Goal: Task Accomplishment & Management: Manage account settings

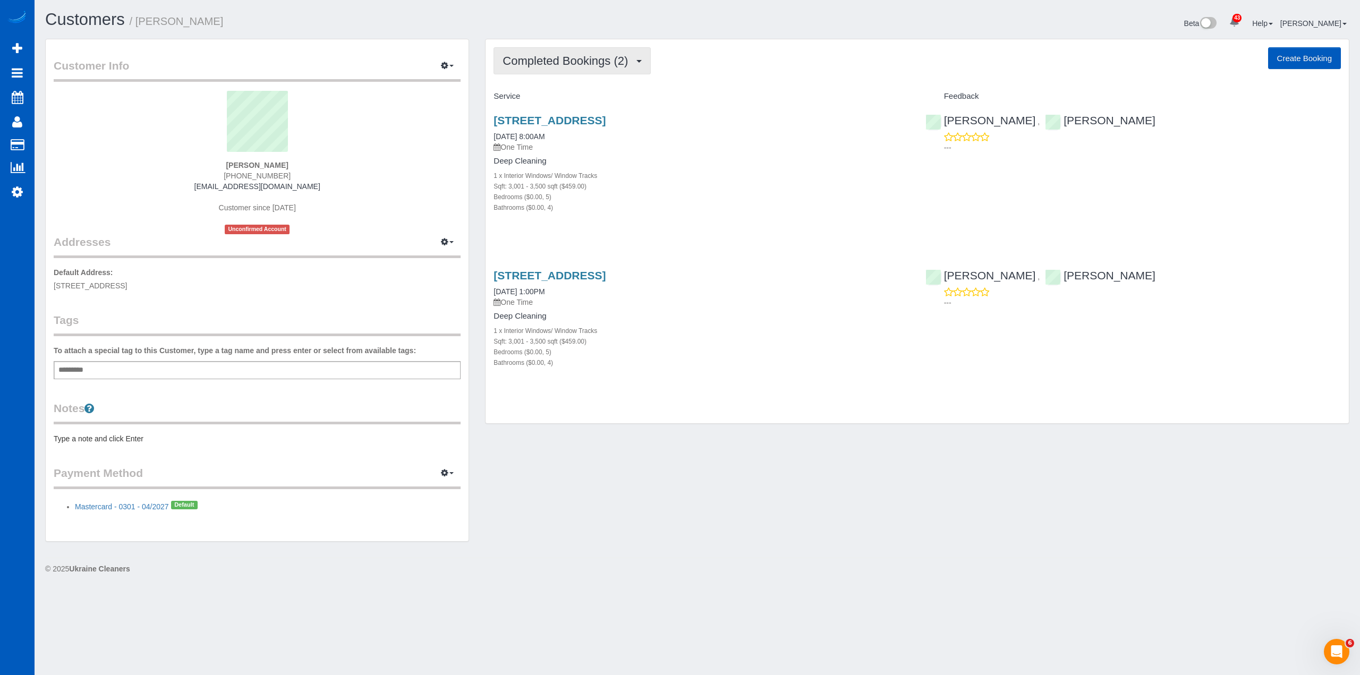
click at [615, 59] on span "Completed Bookings (2)" at bounding box center [567, 60] width 131 height 13
click at [552, 132] on link "Charges (2)" at bounding box center [549, 137] width 110 height 14
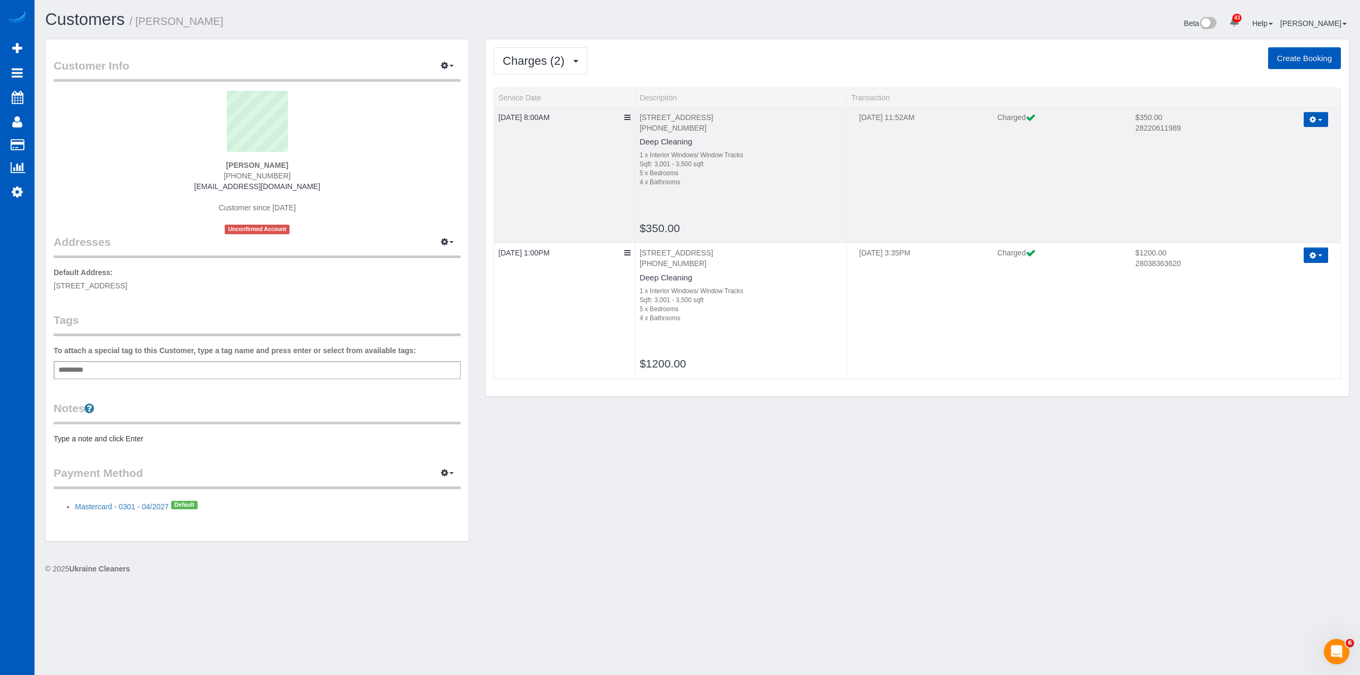
click at [1317, 115] on button "button" at bounding box center [1315, 119] width 24 height 15
click at [1292, 147] on link "Send Invoice" at bounding box center [1285, 154] width 84 height 14
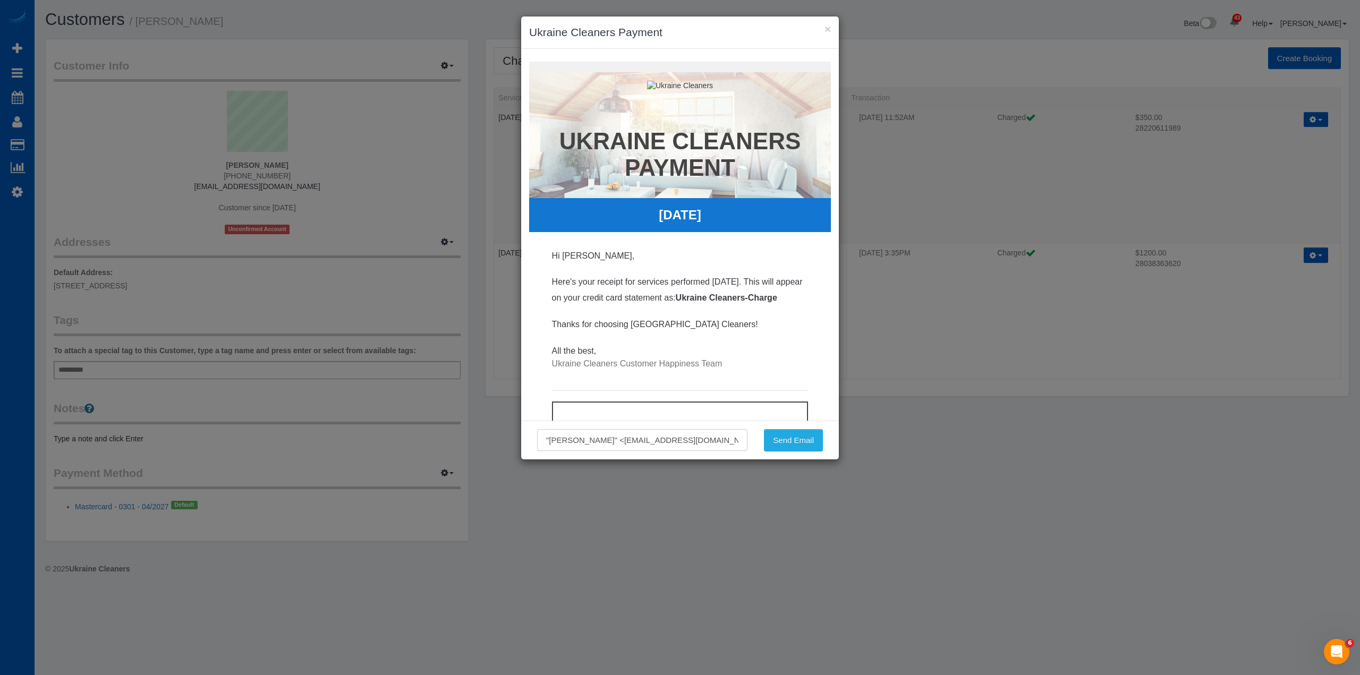
click at [685, 434] on input ""[PERSON_NAME]" <[EMAIL_ADDRESS][DOMAIN_NAME]>" at bounding box center [642, 440] width 210 height 22
click at [686, 434] on input ""[PERSON_NAME]" <[EMAIL_ADDRESS][DOMAIN_NAME]>" at bounding box center [642, 440] width 210 height 22
drag, startPoint x: 687, startPoint y: 445, endPoint x: 503, endPoint y: 435, distance: 183.5
click at [503, 435] on div "× Ukraine Cleaners Payment Receipt for services performed September 20, 2025 Uk…" at bounding box center [680, 337] width 1360 height 675
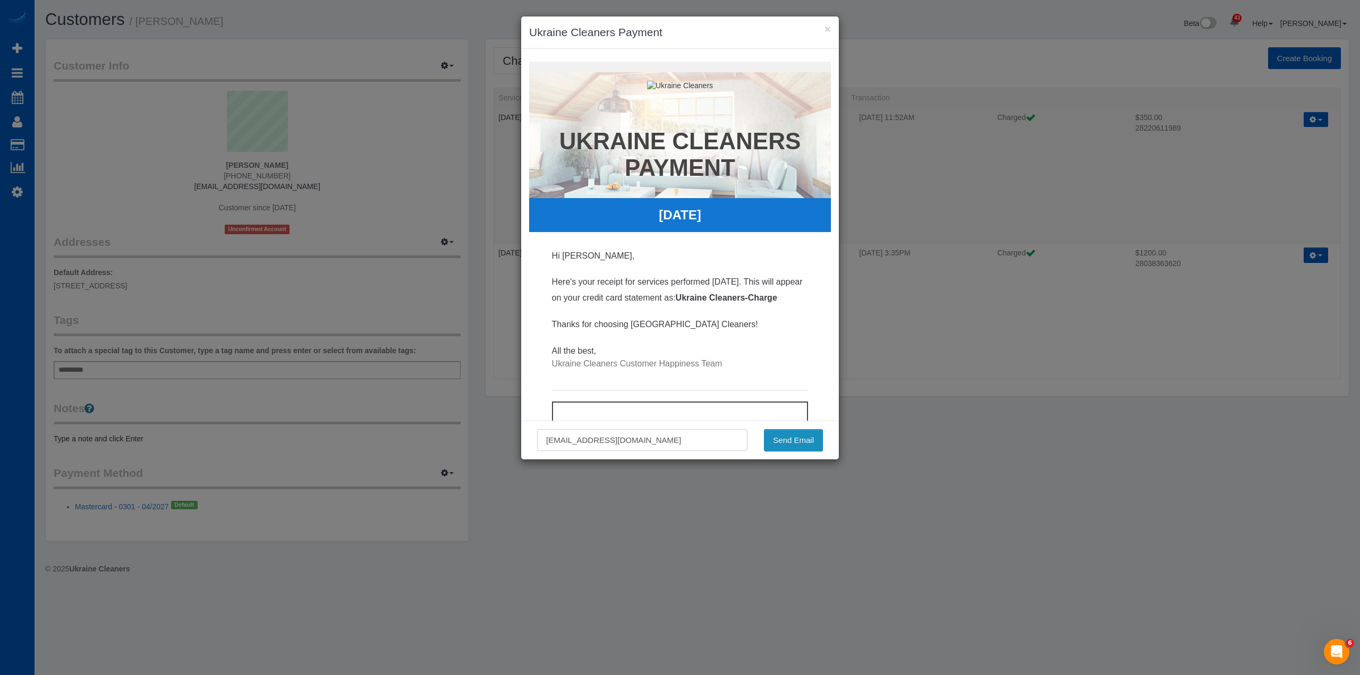
type input "a.kovalevich159@gmail.com"
click at [795, 438] on button "Send Email" at bounding box center [793, 440] width 59 height 22
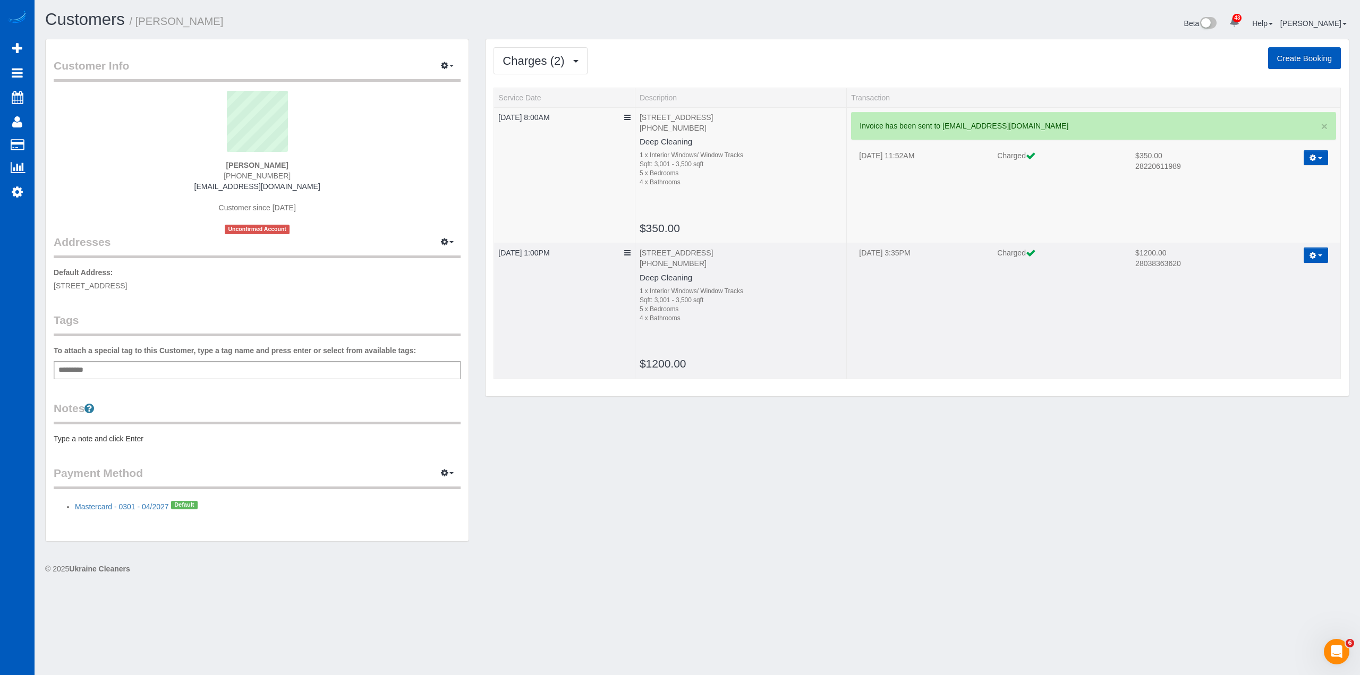
click at [1318, 260] on button "button" at bounding box center [1315, 254] width 24 height 15
click at [1287, 287] on link "Send Invoice" at bounding box center [1285, 290] width 84 height 14
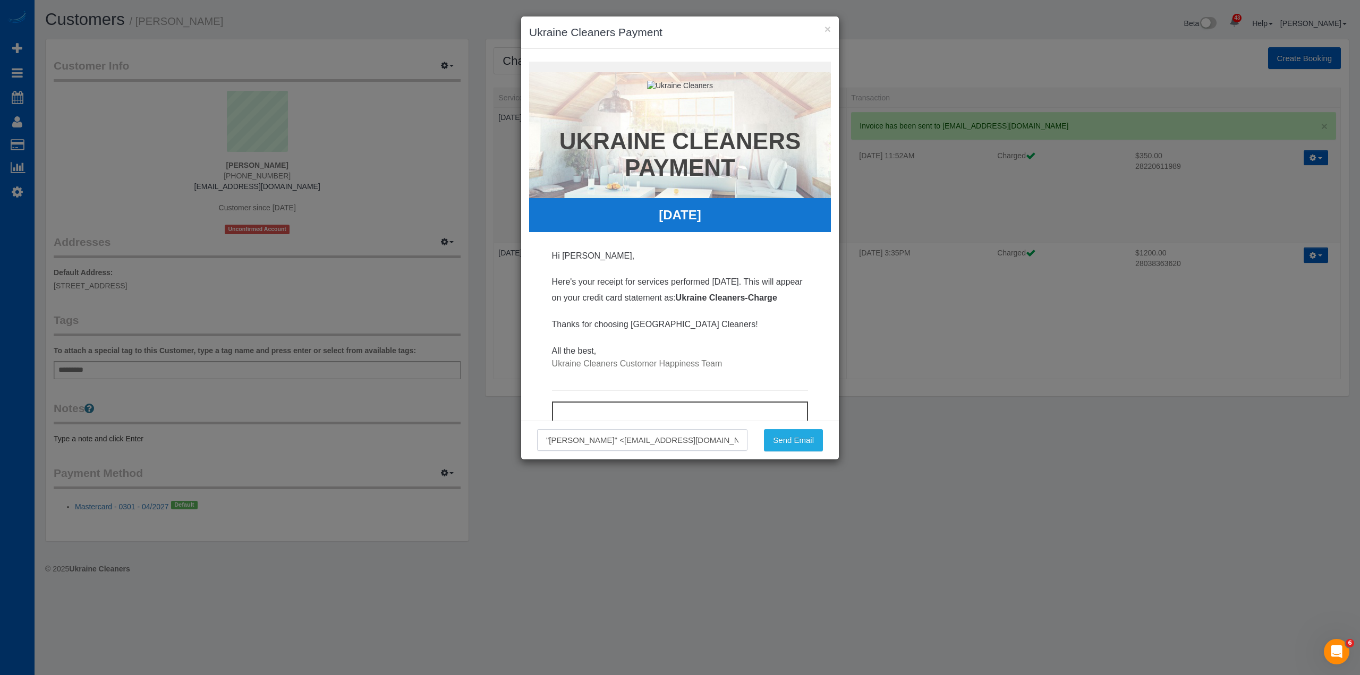
click at [623, 439] on input ""[PERSON_NAME]" <[EMAIL_ADDRESS][DOMAIN_NAME]>" at bounding box center [642, 440] width 210 height 22
paste input "a.kovalevich159@gmail.com"
type input "a.kovalevich159@gmail.com"
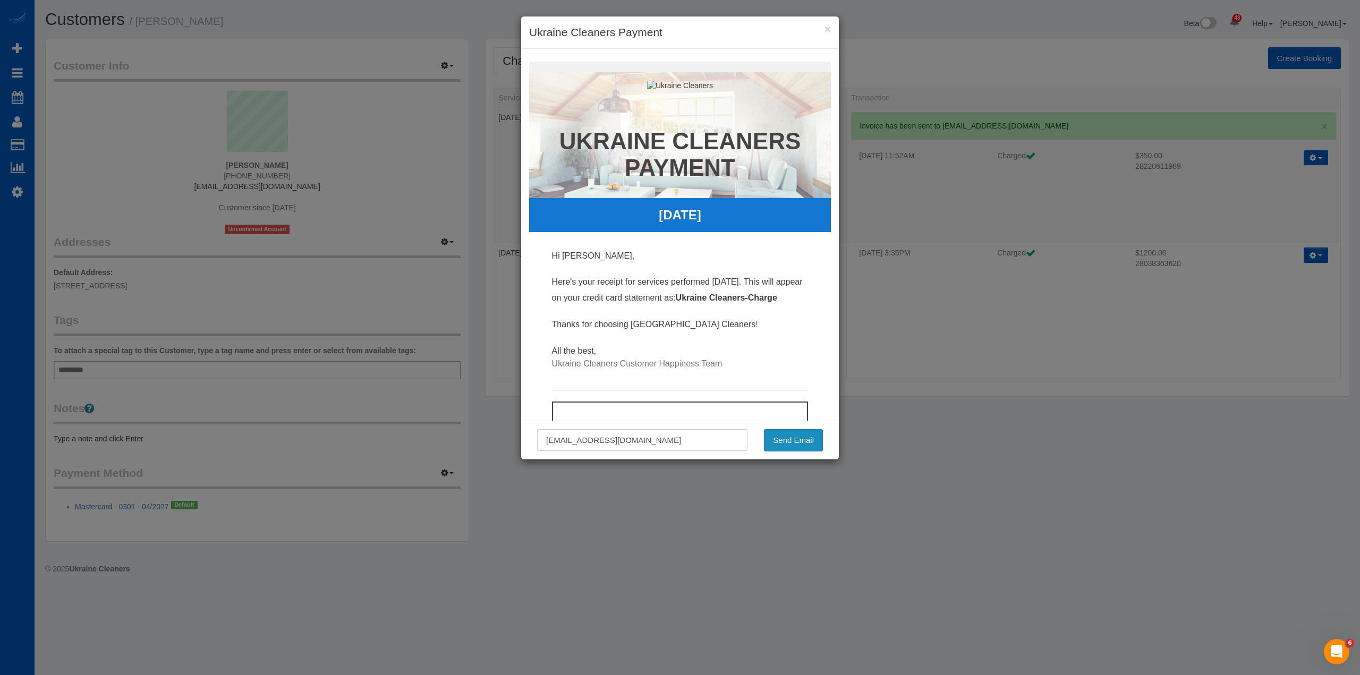
click at [787, 443] on button "Send Email" at bounding box center [793, 440] width 59 height 22
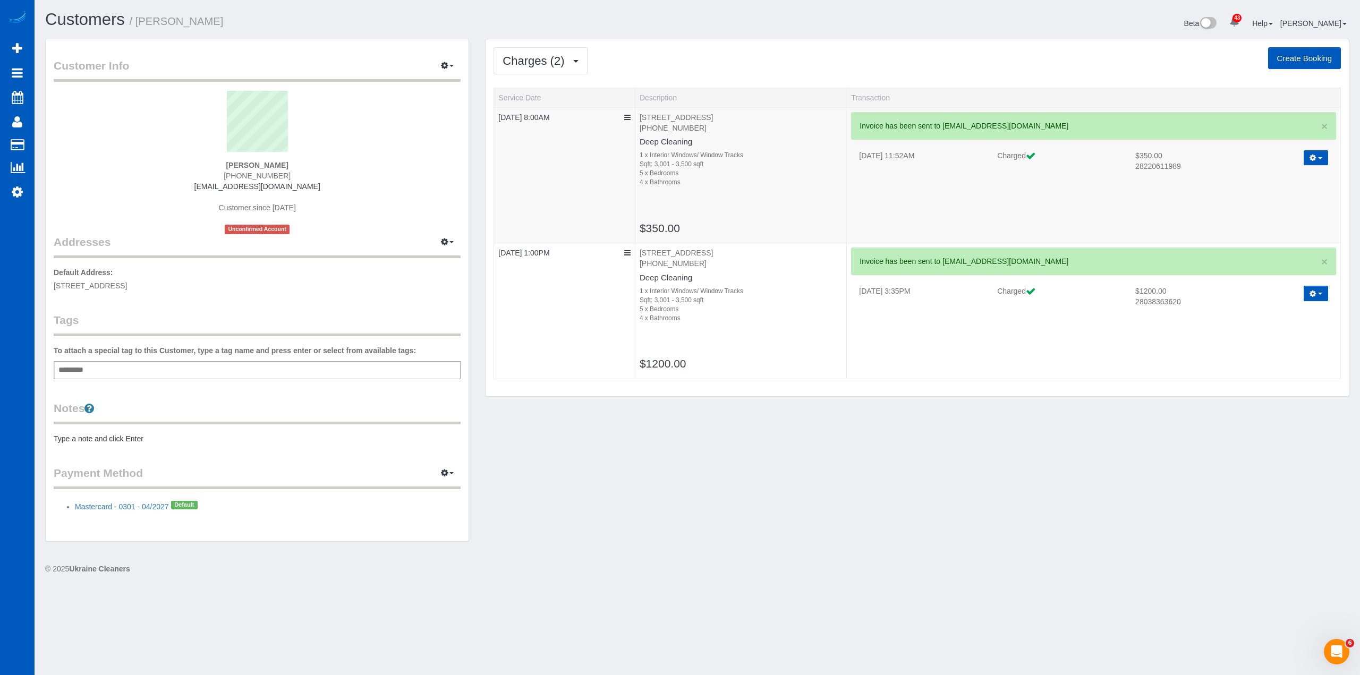
click at [884, 516] on div "Customer Info Edit Contact Info Send Message Email Preferences Special Sales Ta…" at bounding box center [697, 296] width 1320 height 514
click at [1321, 125] on link "×" at bounding box center [1324, 126] width 6 height 11
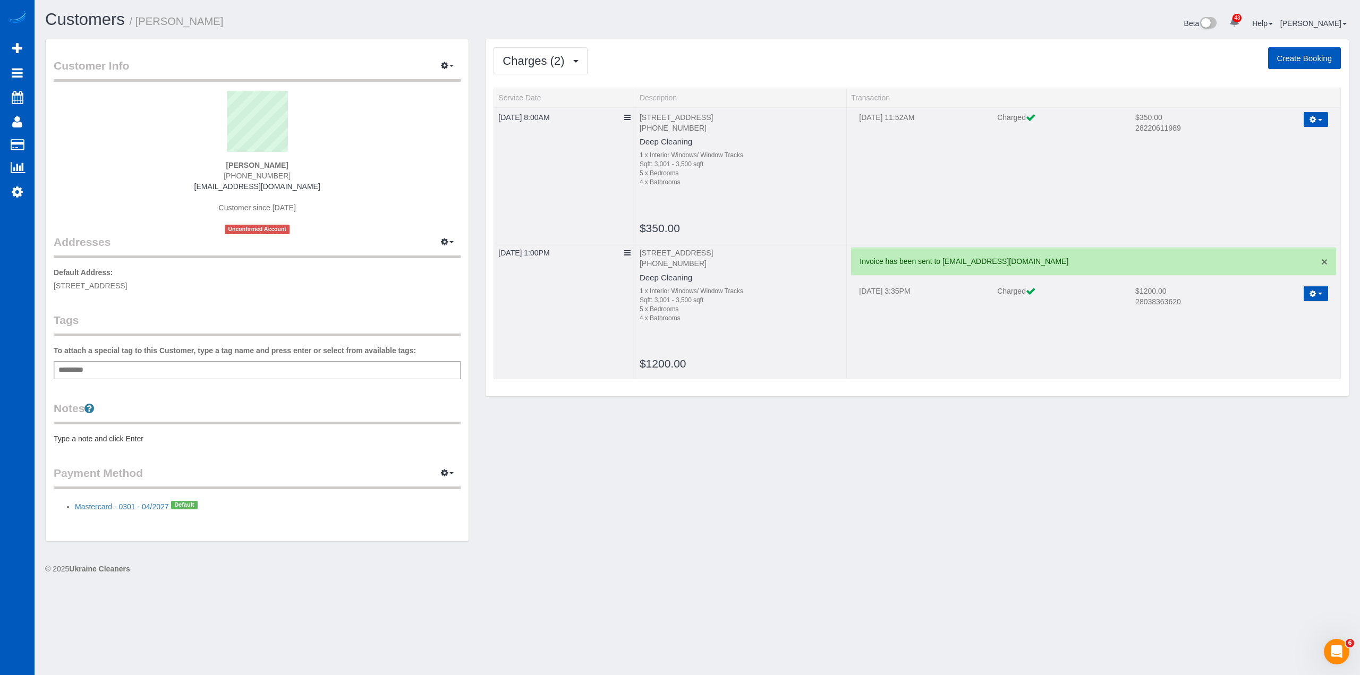
click at [1322, 258] on link "×" at bounding box center [1324, 261] width 6 height 11
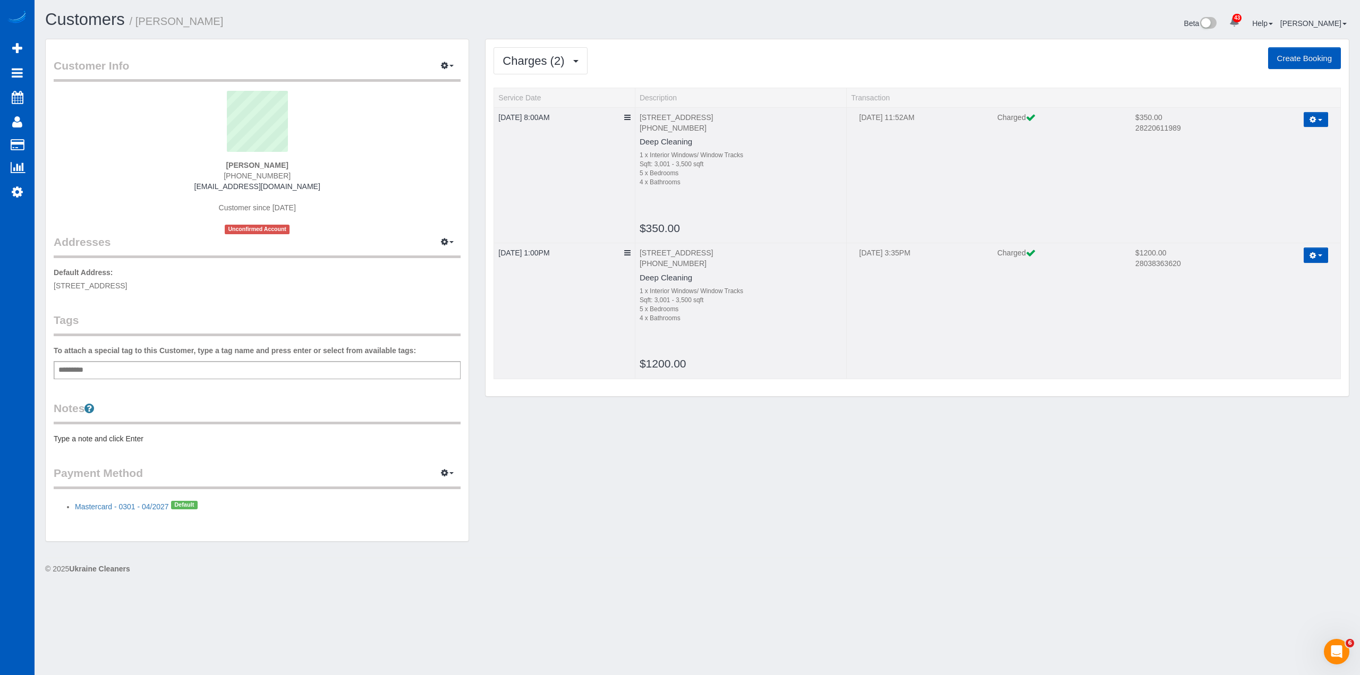
click at [824, 567] on div "© 2025 Ukraine Cleaners" at bounding box center [697, 569] width 1304 height 11
click at [556, 61] on span "Charges (2)" at bounding box center [535, 60] width 67 height 13
click at [558, 80] on link "Completed Bookings (2)" at bounding box center [549, 86] width 110 height 14
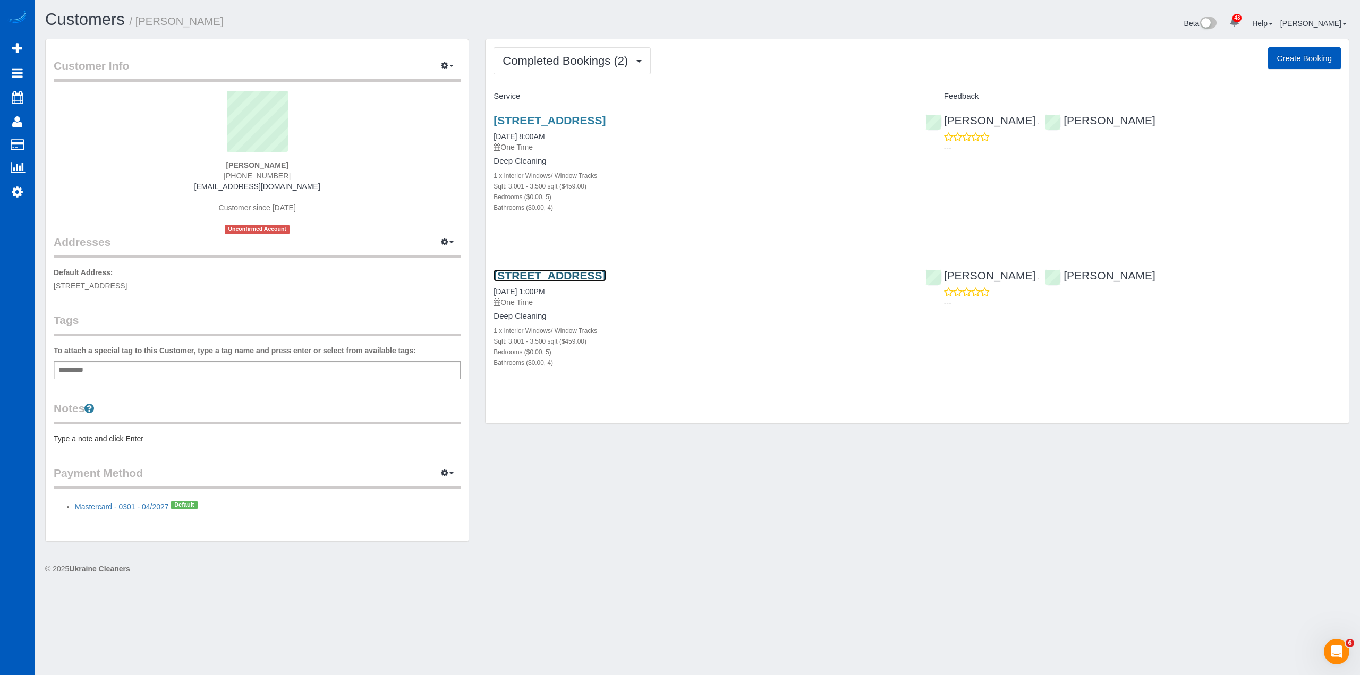
click at [605, 274] on link "[STREET_ADDRESS]" at bounding box center [549, 275] width 112 height 12
click at [448, 68] on icon "button" at bounding box center [444, 65] width 7 height 6
click at [631, 397] on div "Completed Bookings (2) Completed Bookings (2) Upcoming Bookings (0) Cancelled B…" at bounding box center [916, 231] width 863 height 385
click at [605, 269] on link "[STREET_ADDRESS]" at bounding box center [549, 275] width 112 height 12
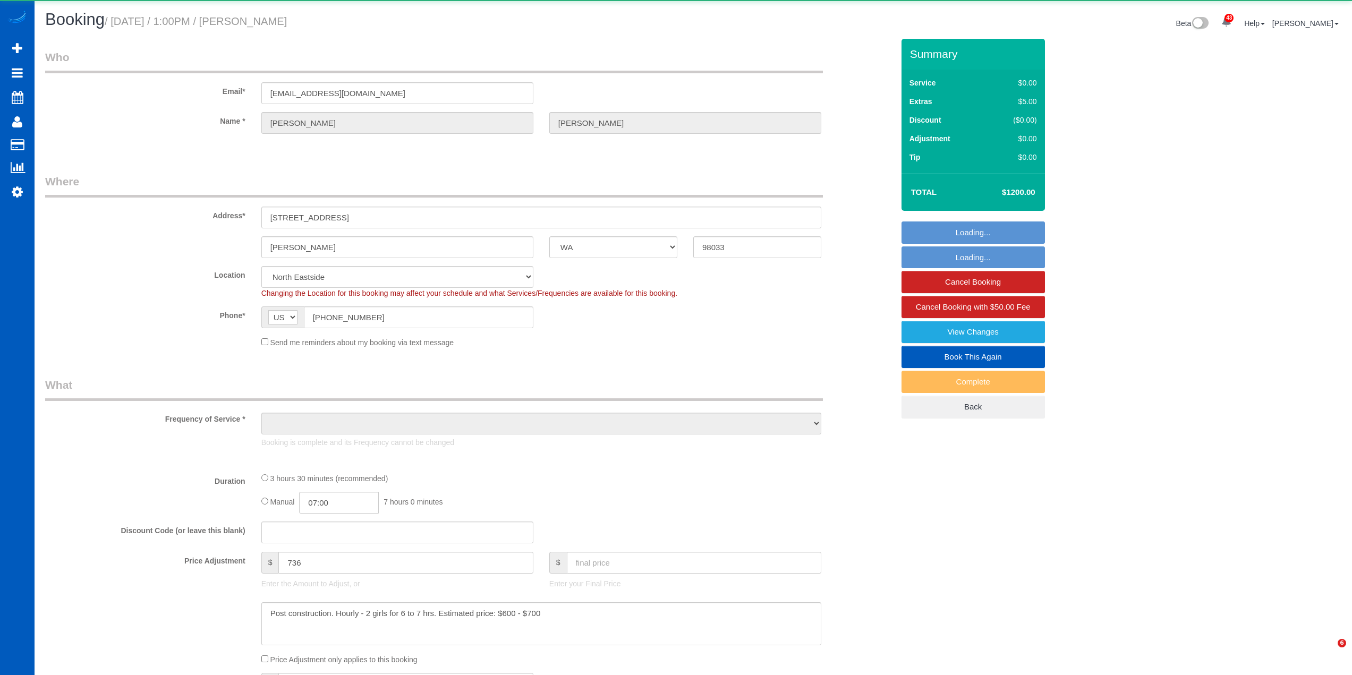
select select "WA"
select select "object:1279"
select select "string:fspay-34226f89-d512-4abe-8c2d-34e8c5202e7e"
select select "199"
select select "3001"
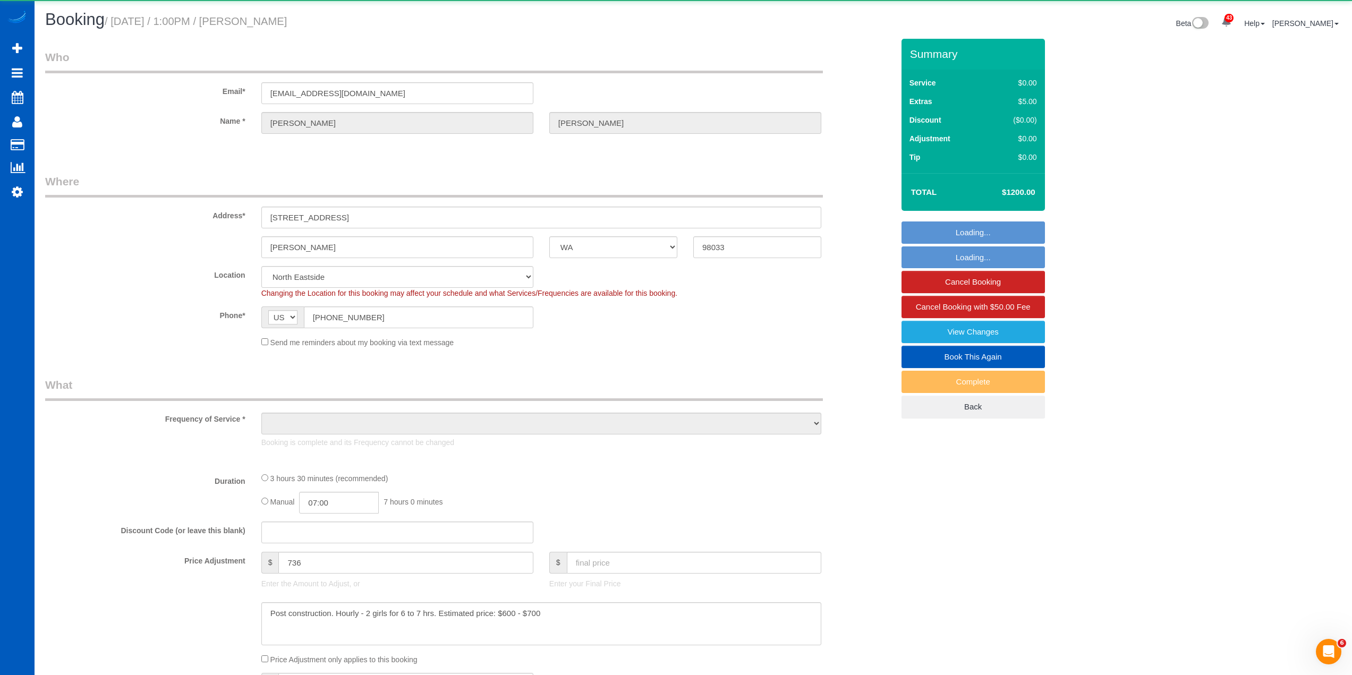
select select "5"
select select "4"
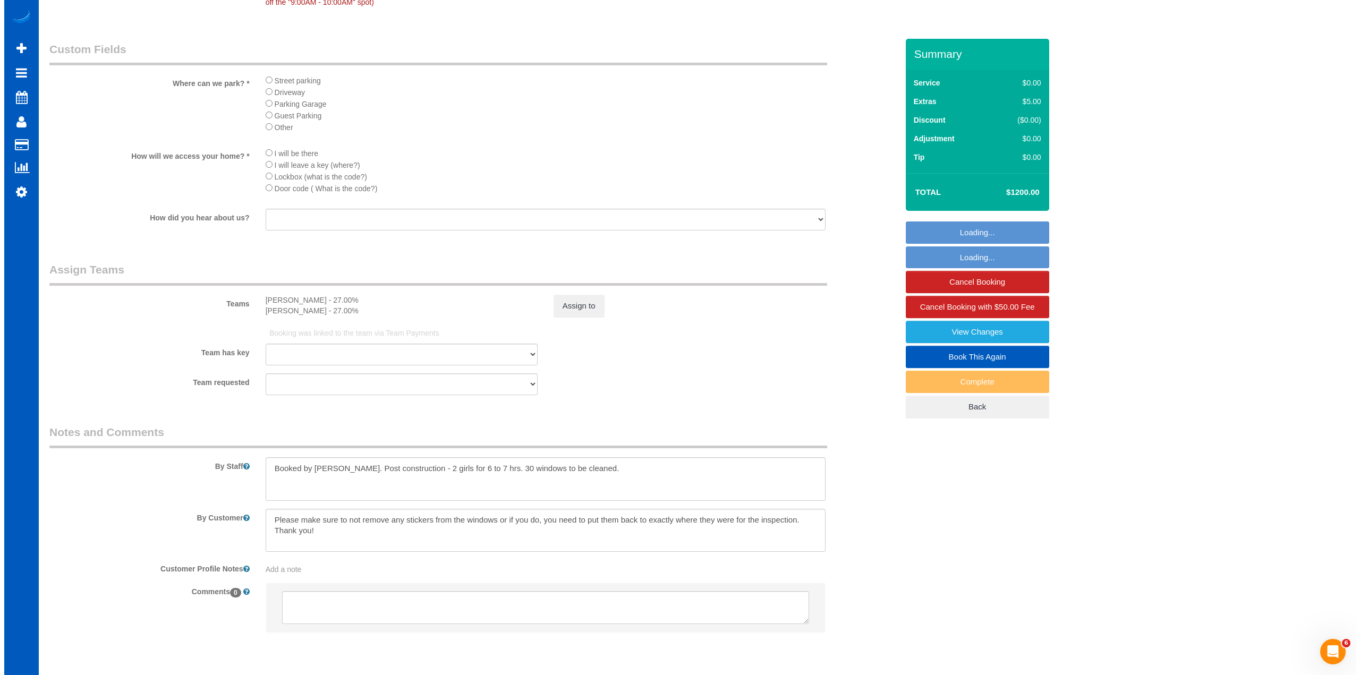
scroll to position [1271, 0]
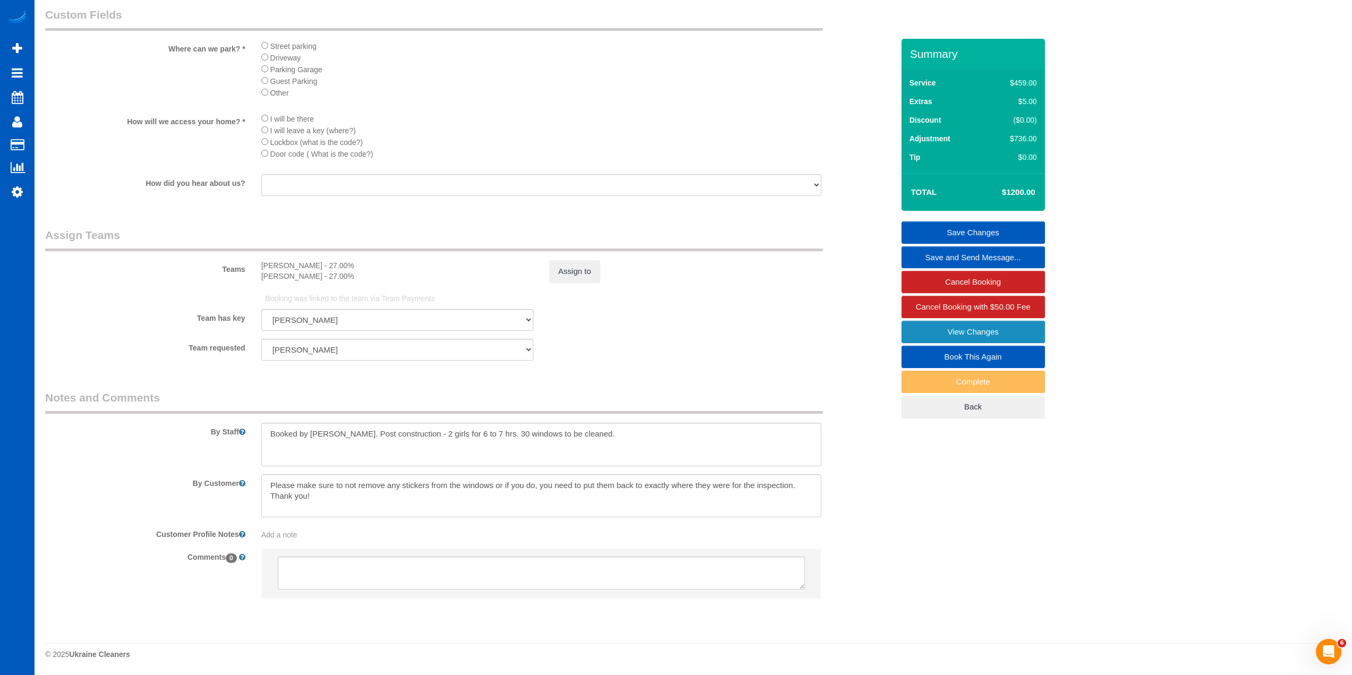
click at [987, 336] on link "View Changes" at bounding box center [972, 332] width 143 height 22
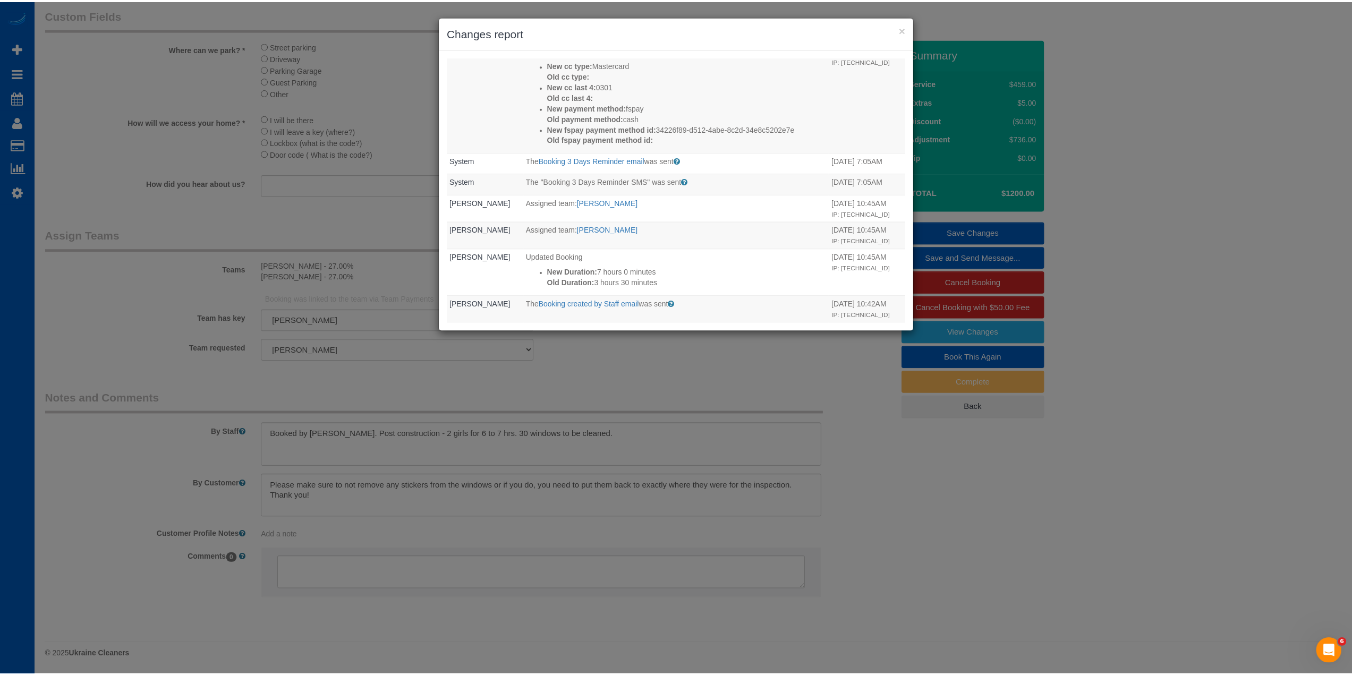
scroll to position [1343, 0]
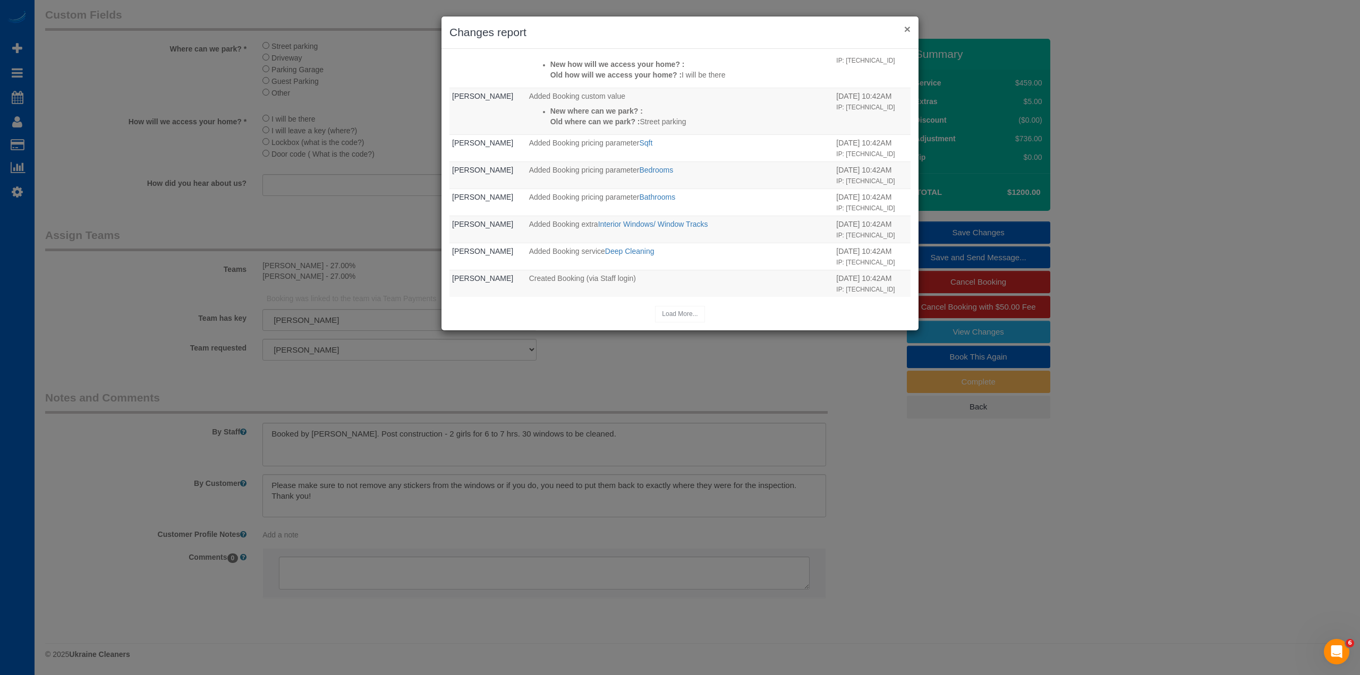
click at [906, 29] on button "×" at bounding box center [907, 28] width 6 height 11
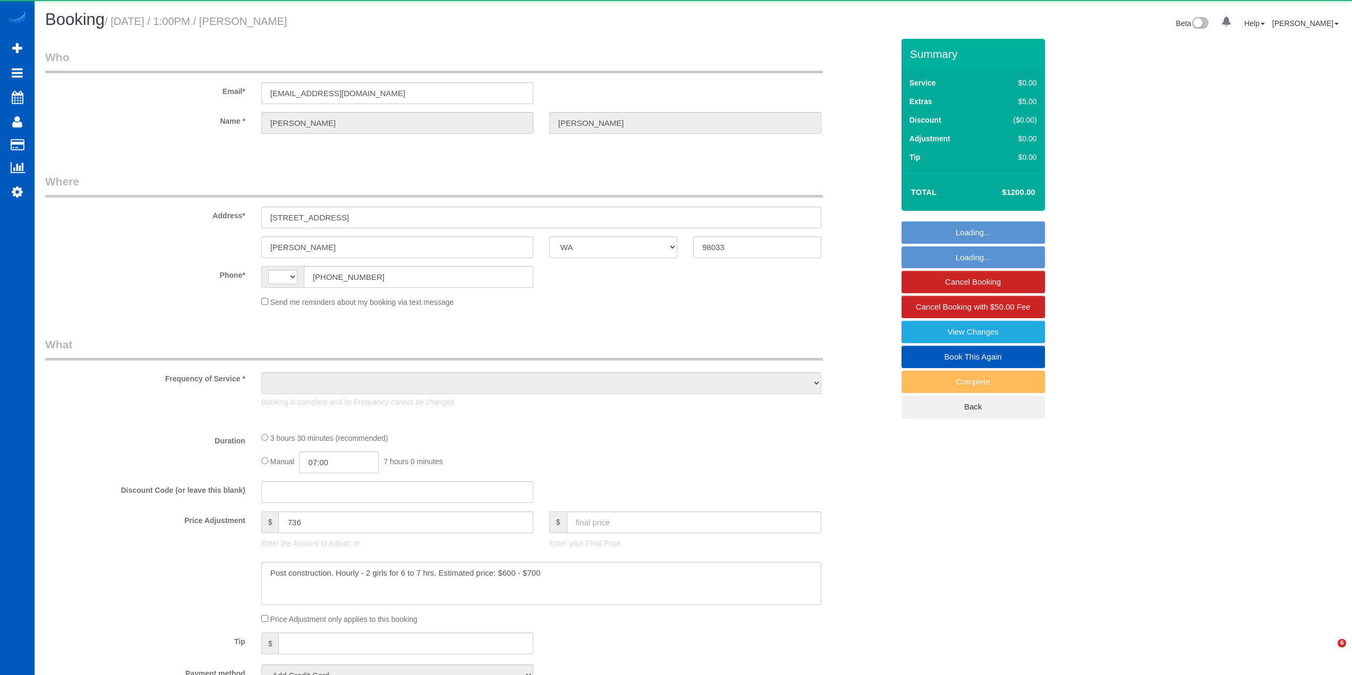
select select "WA"
select select "string:[GEOGRAPHIC_DATA]"
select select "object:573"
select select "string:fspay-34226f89-d512-4abe-8c2d-34e8c5202e7e"
select select "199"
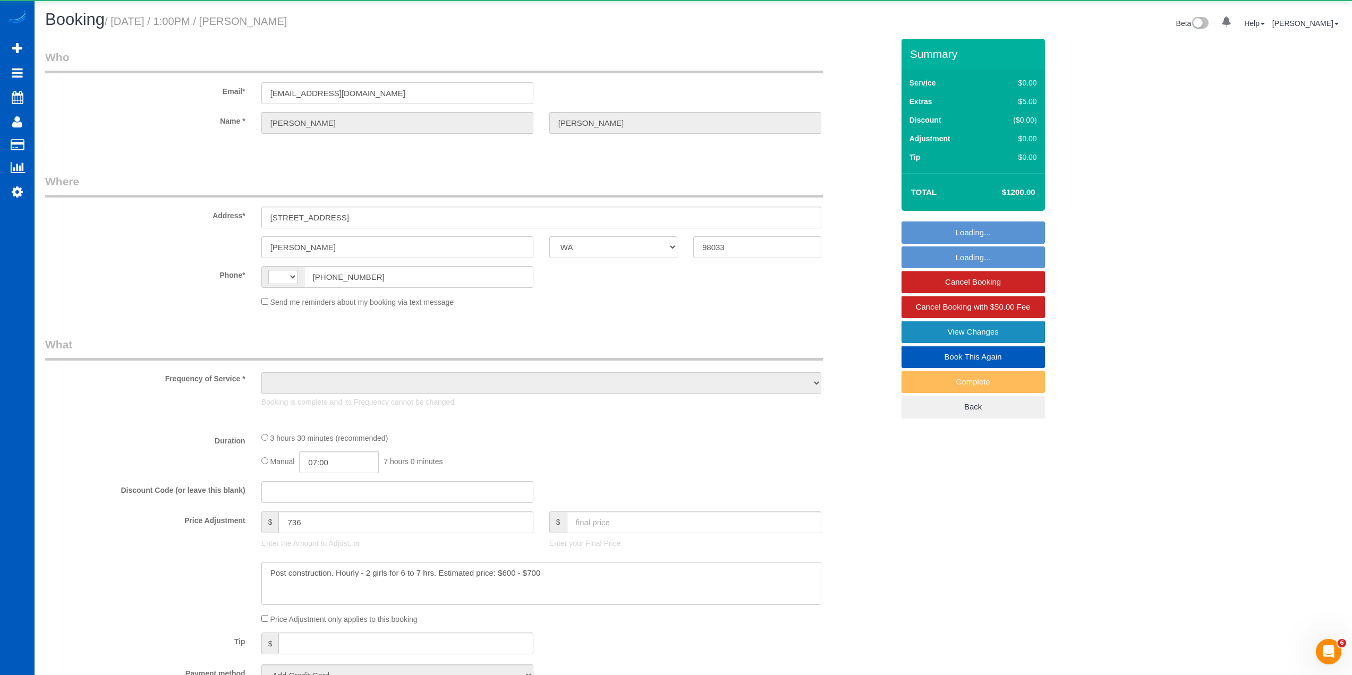
select select "3001"
select select "5"
select select "4"
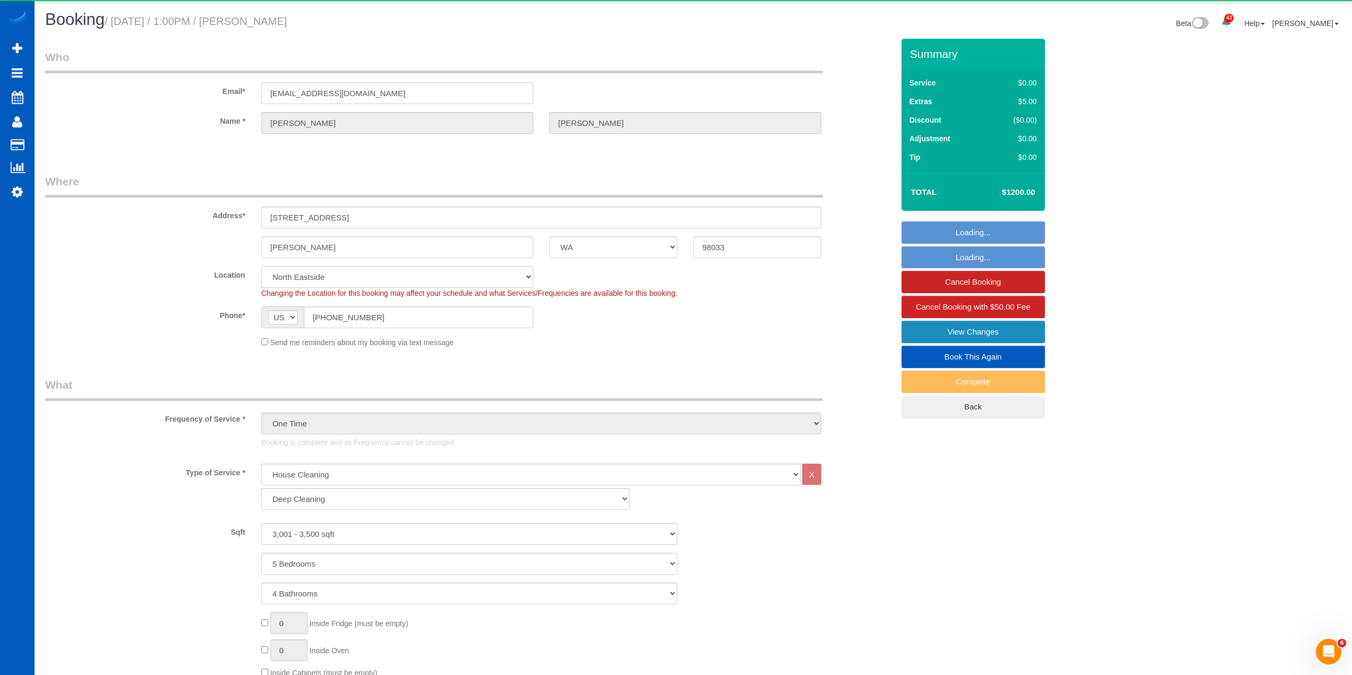
select select "object:1195"
select select "3001"
select select "5"
select select "4"
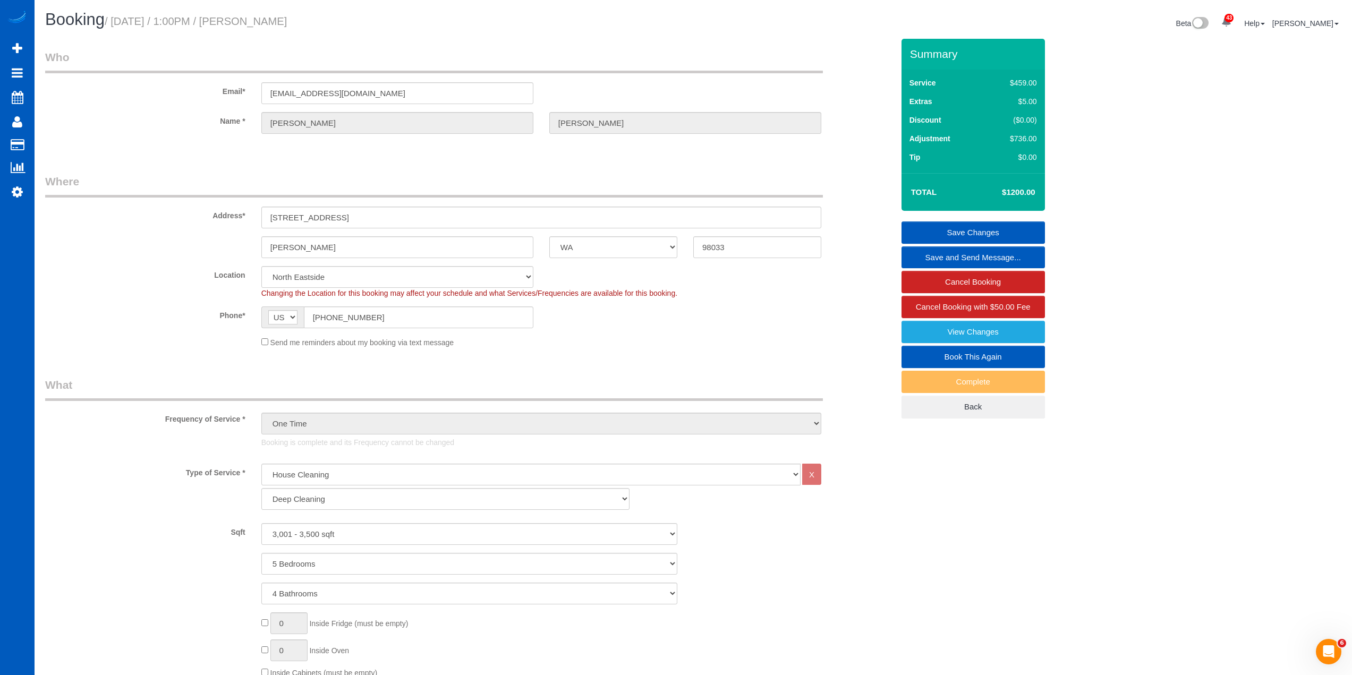
click at [988, 262] on link "Save and Send Message..." at bounding box center [972, 257] width 143 height 22
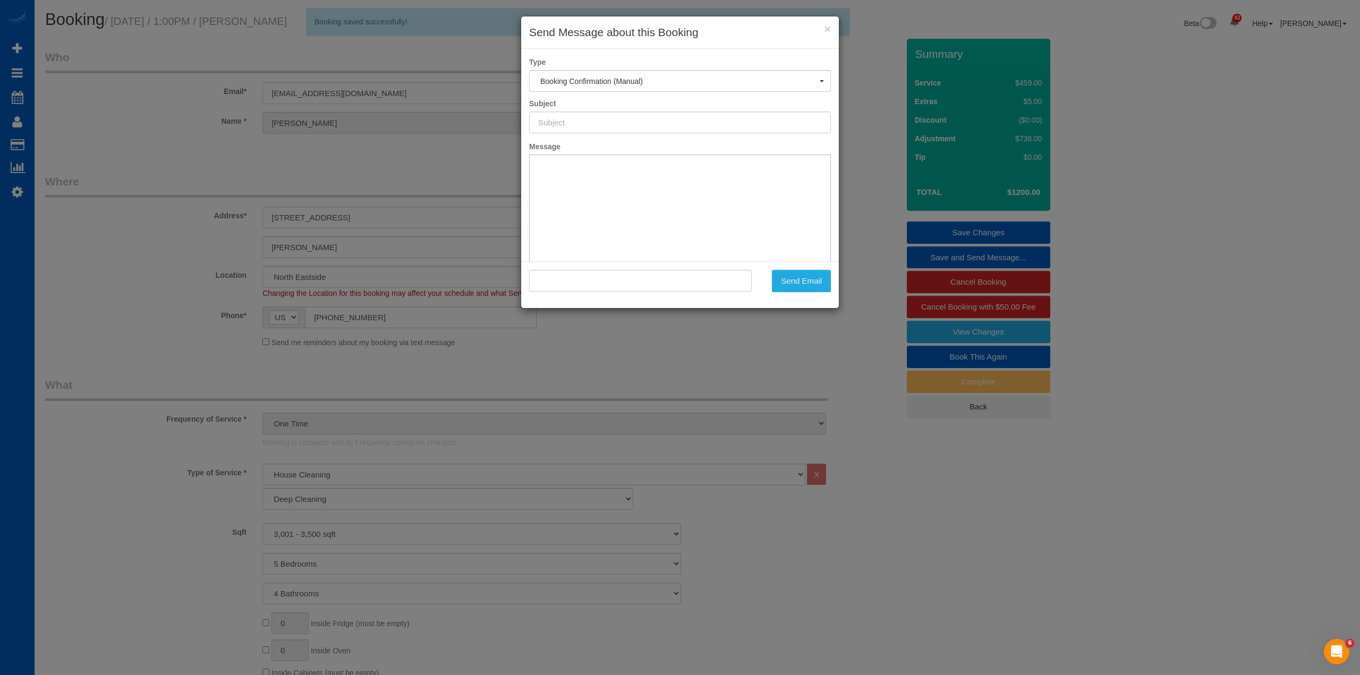
type input "Cleaning Service Confirmed!"
type input ""[PERSON_NAME]" <[EMAIL_ADDRESS][DOMAIN_NAME]>"
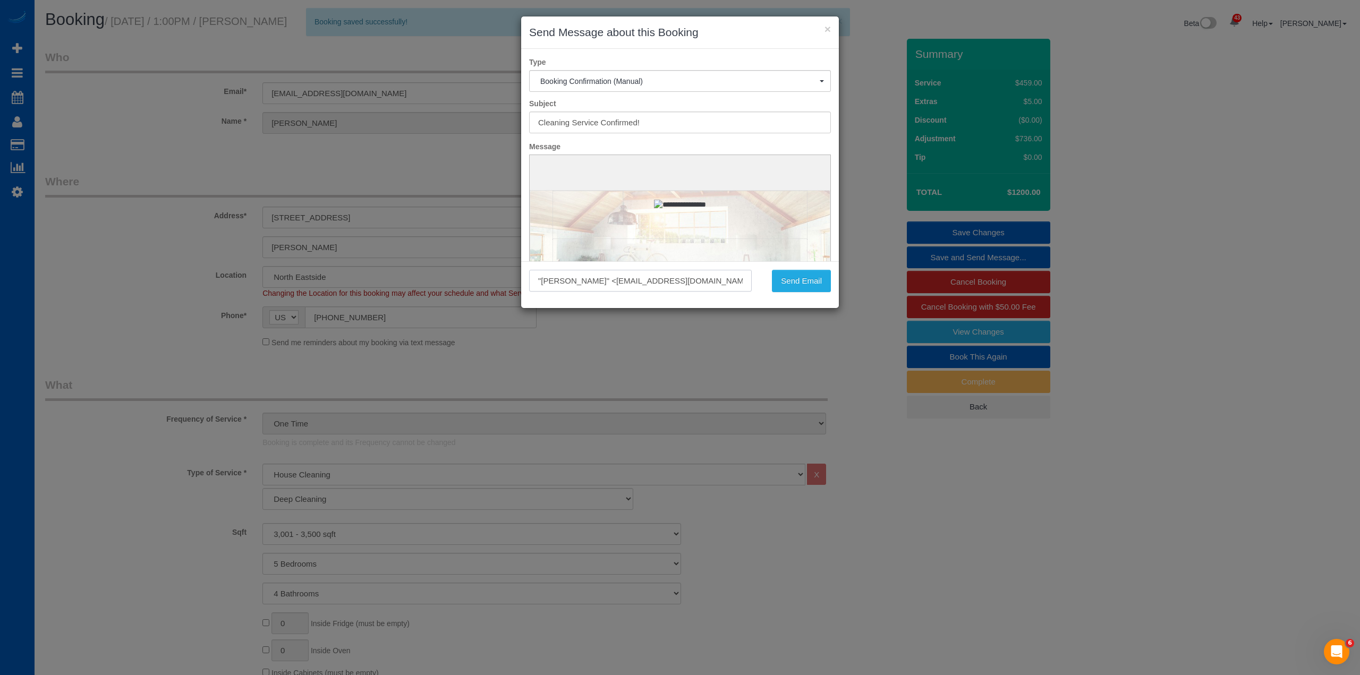
click at [679, 279] on input ""[PERSON_NAME]" <[EMAIL_ADDRESS][DOMAIN_NAME]>" at bounding box center [640, 281] width 223 height 22
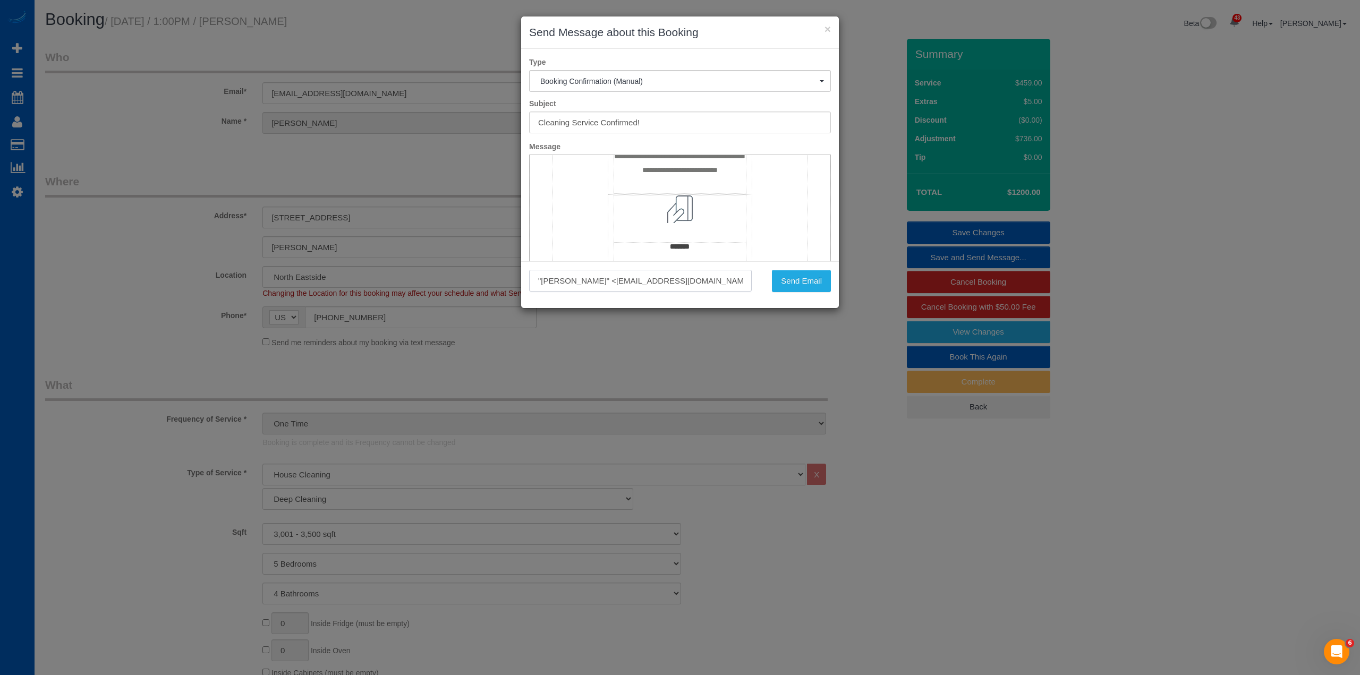
scroll to position [867, 0]
drag, startPoint x: 641, startPoint y: 233, endPoint x: 660, endPoint y: 216, distance: 25.2
click at [660, 193] on td "**********" at bounding box center [679, 164] width 132 height 58
click at [719, 193] on td "**********" at bounding box center [679, 164] width 132 height 58
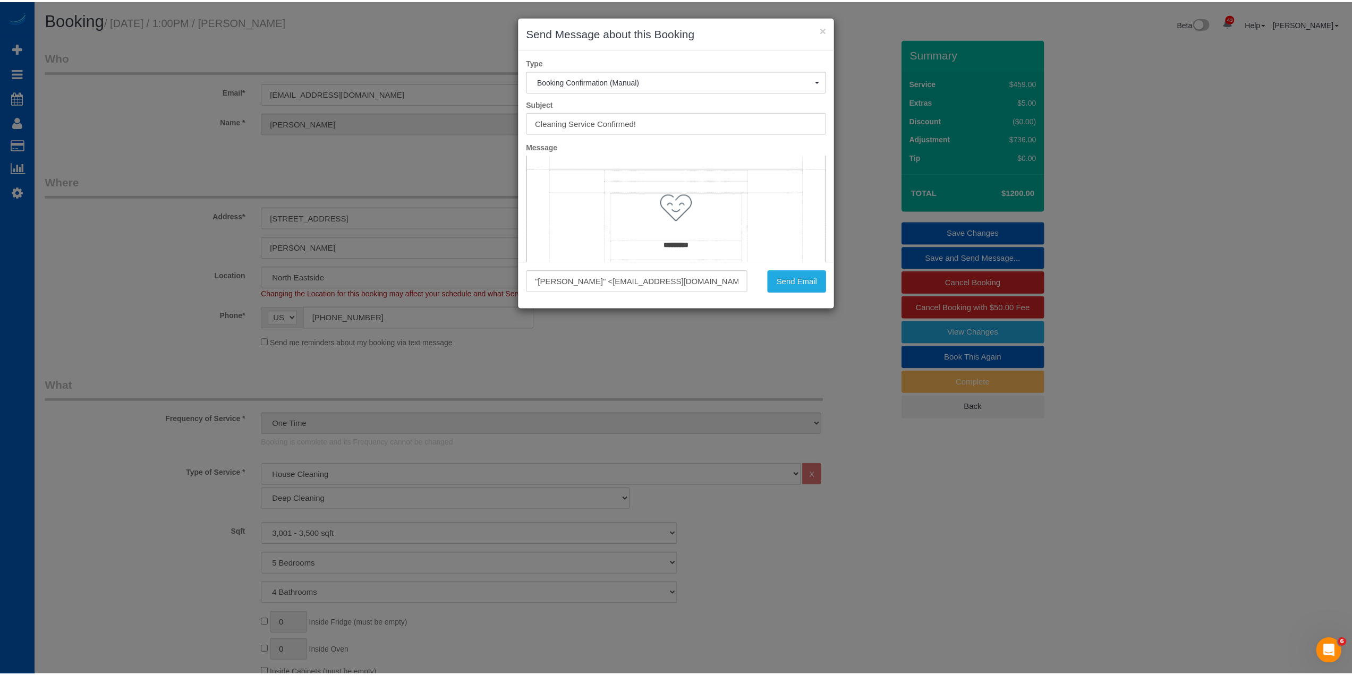
scroll to position [744, 0]
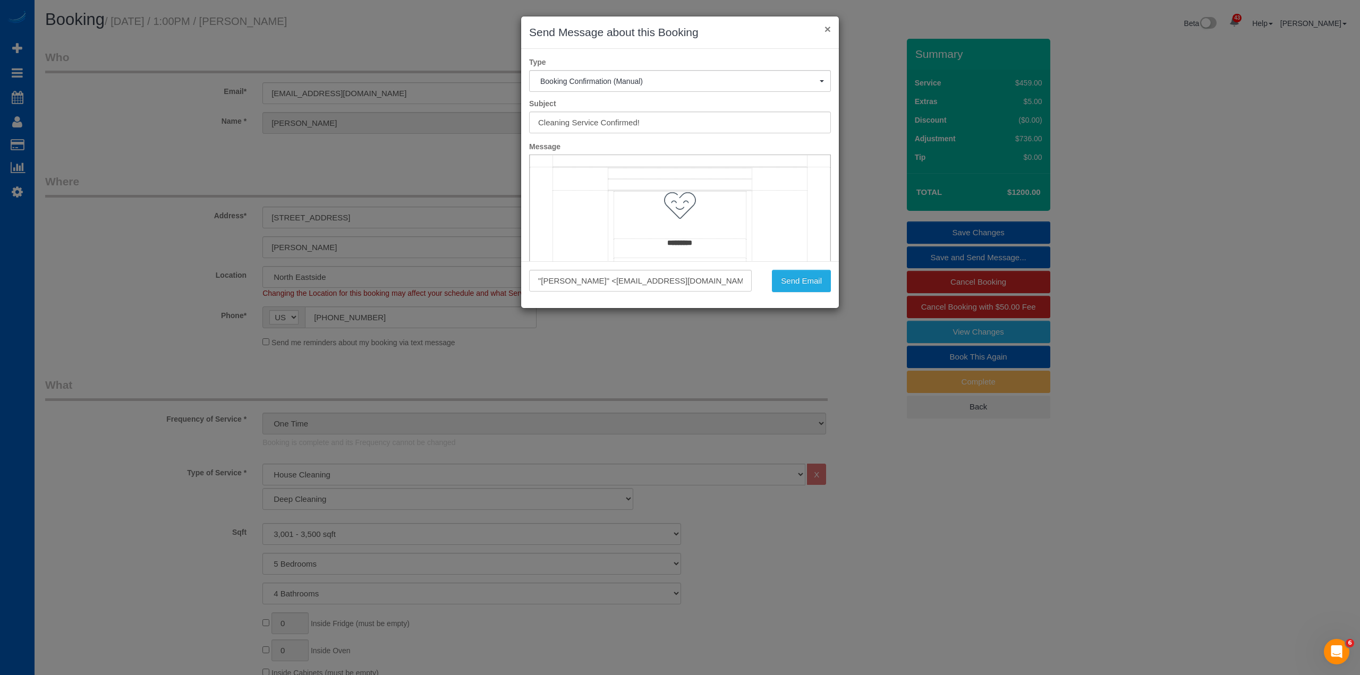
click at [825, 27] on button "×" at bounding box center [827, 28] width 6 height 11
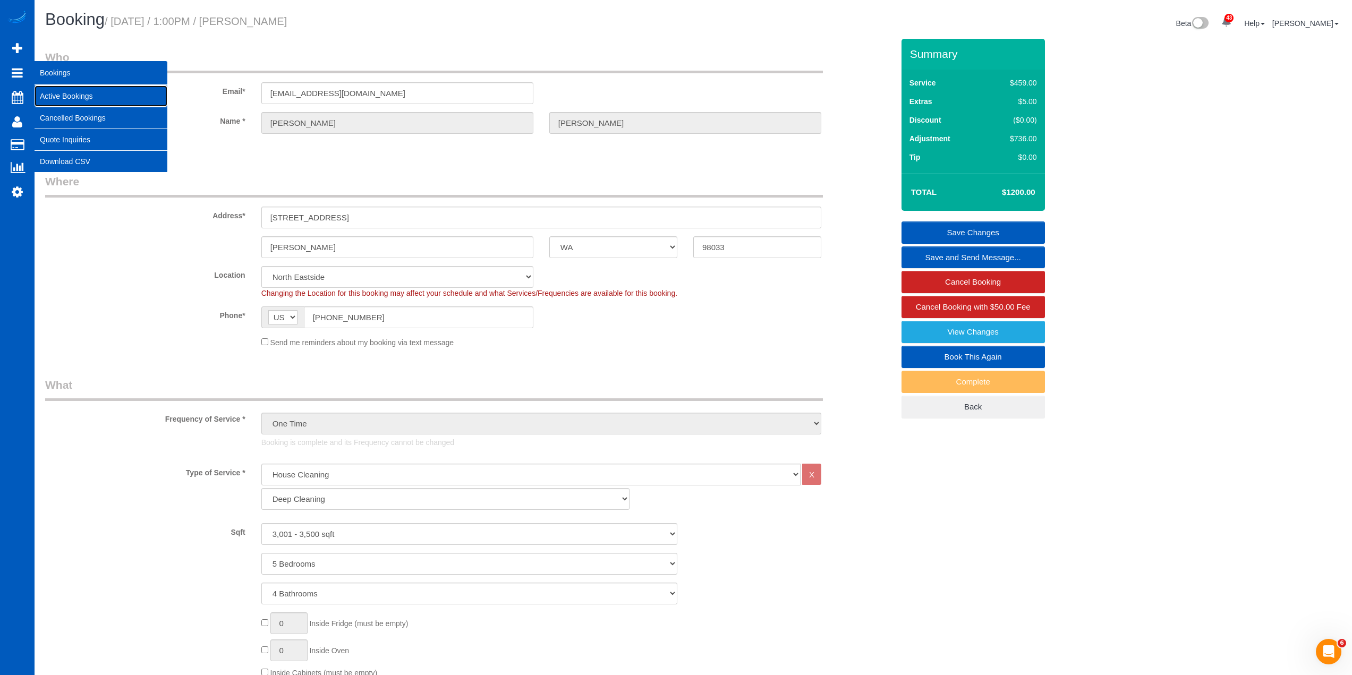
click at [62, 95] on link "Active Bookings" at bounding box center [101, 96] width 133 height 21
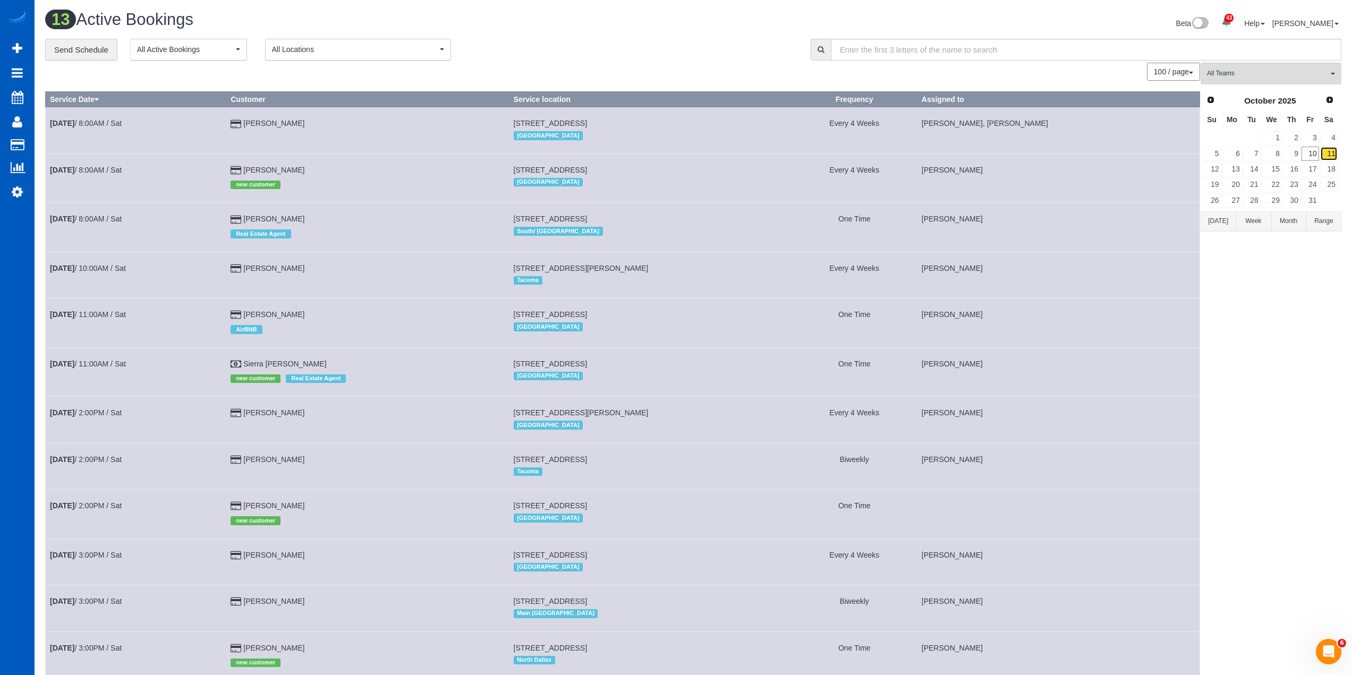
click at [1333, 152] on link "11" at bounding box center [1329, 154] width 18 height 14
click at [93, 507] on link "[DATE] 2:00PM / Sat" at bounding box center [86, 505] width 72 height 8
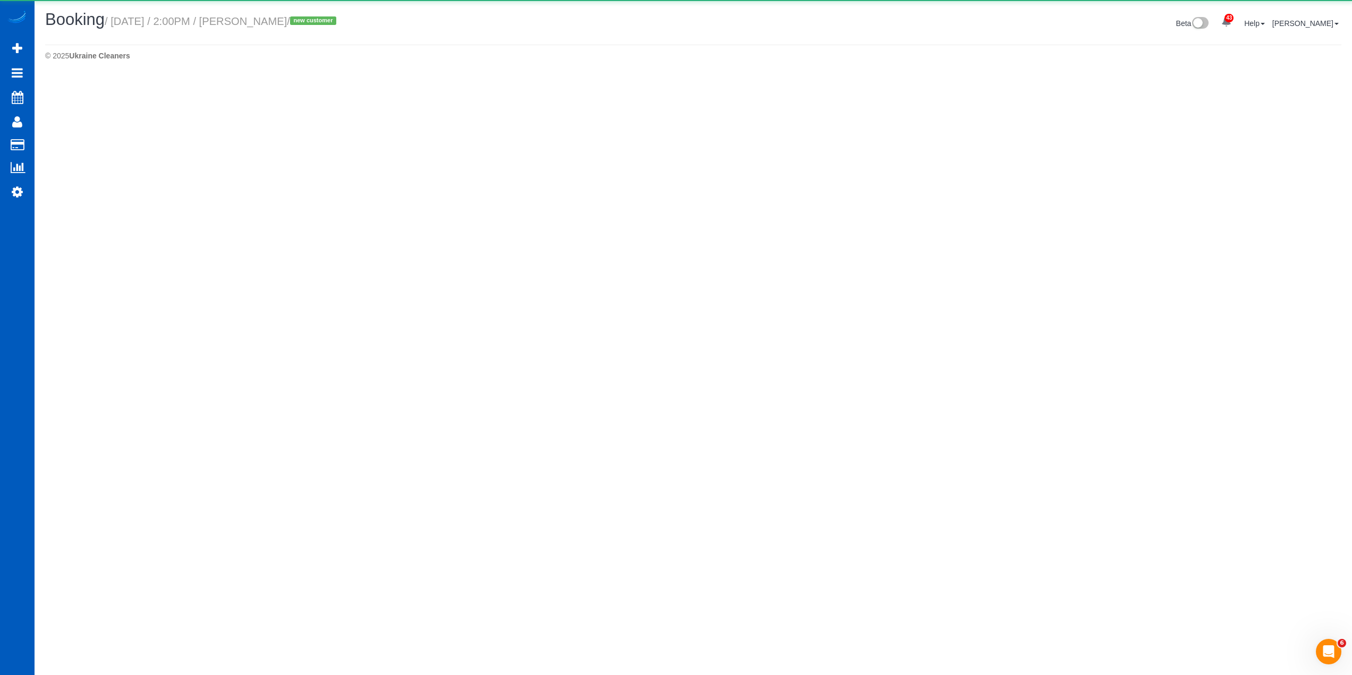
select select "WA"
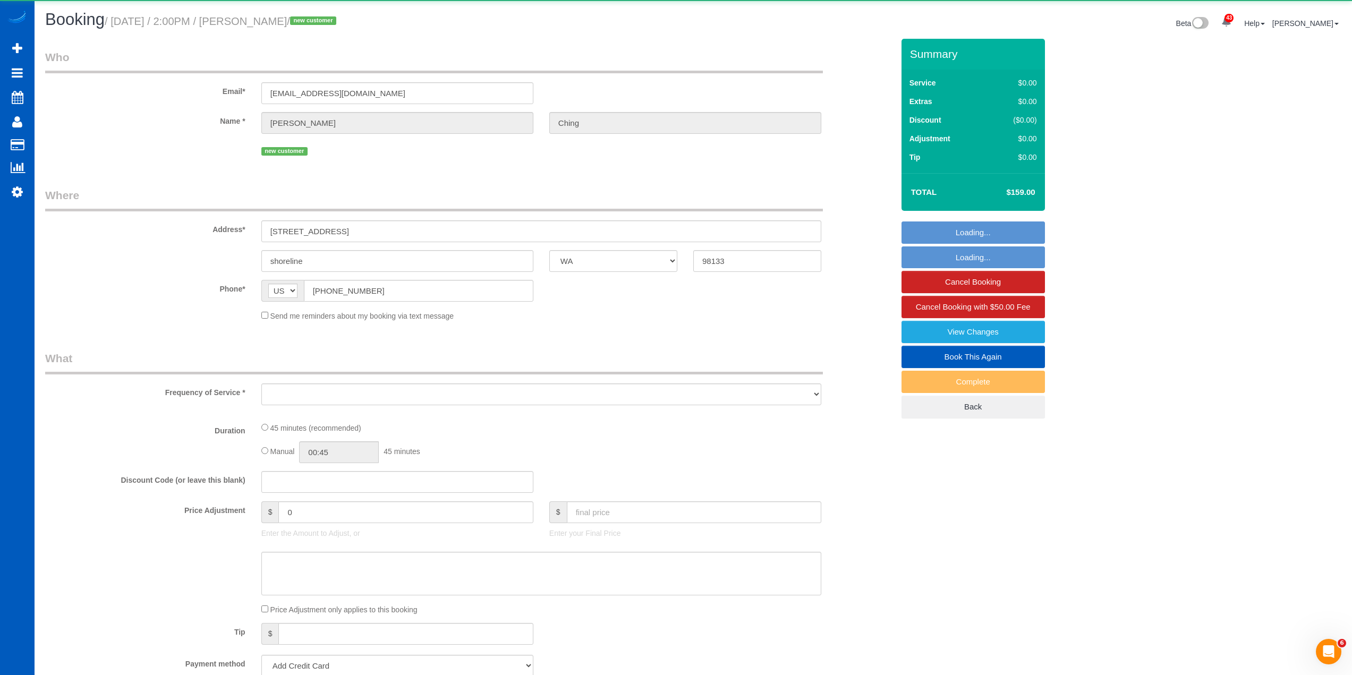
select select "object:2806"
select select "string:fspay-50208039-3643-4728-a529-983dc9798a07"
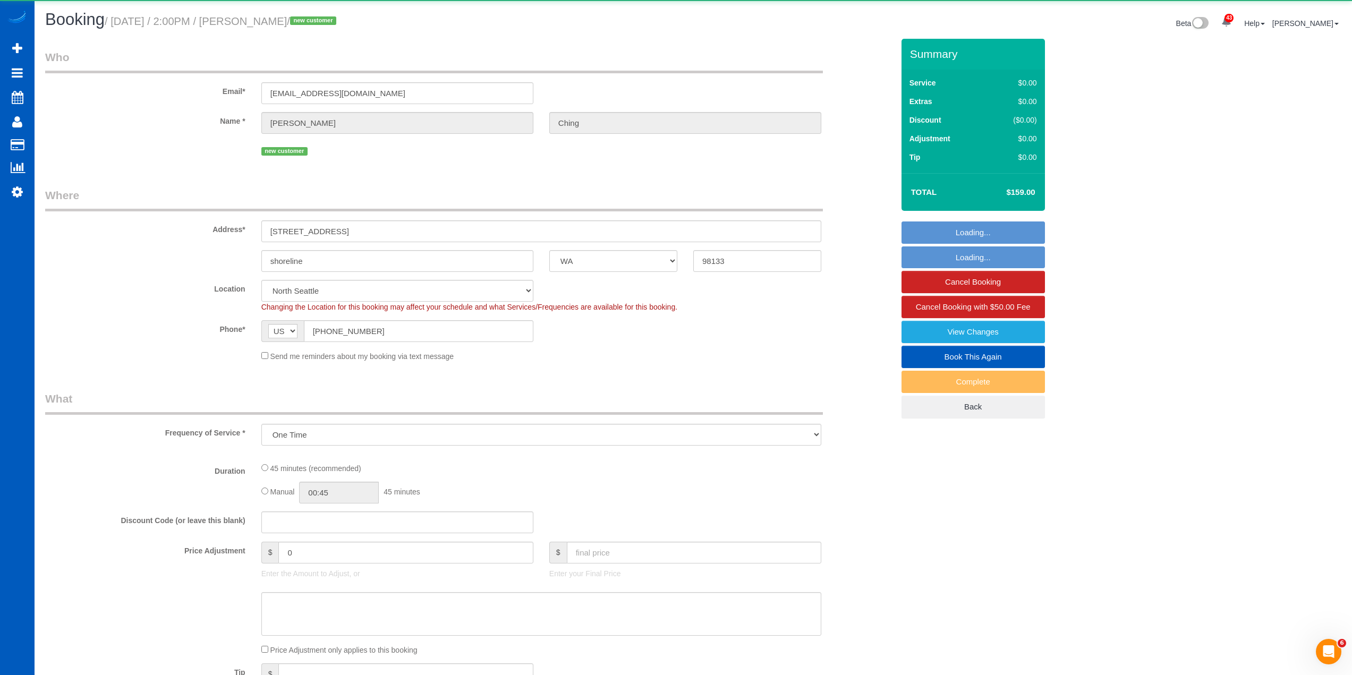
select select "object:2955"
select select "199"
select select "spot6"
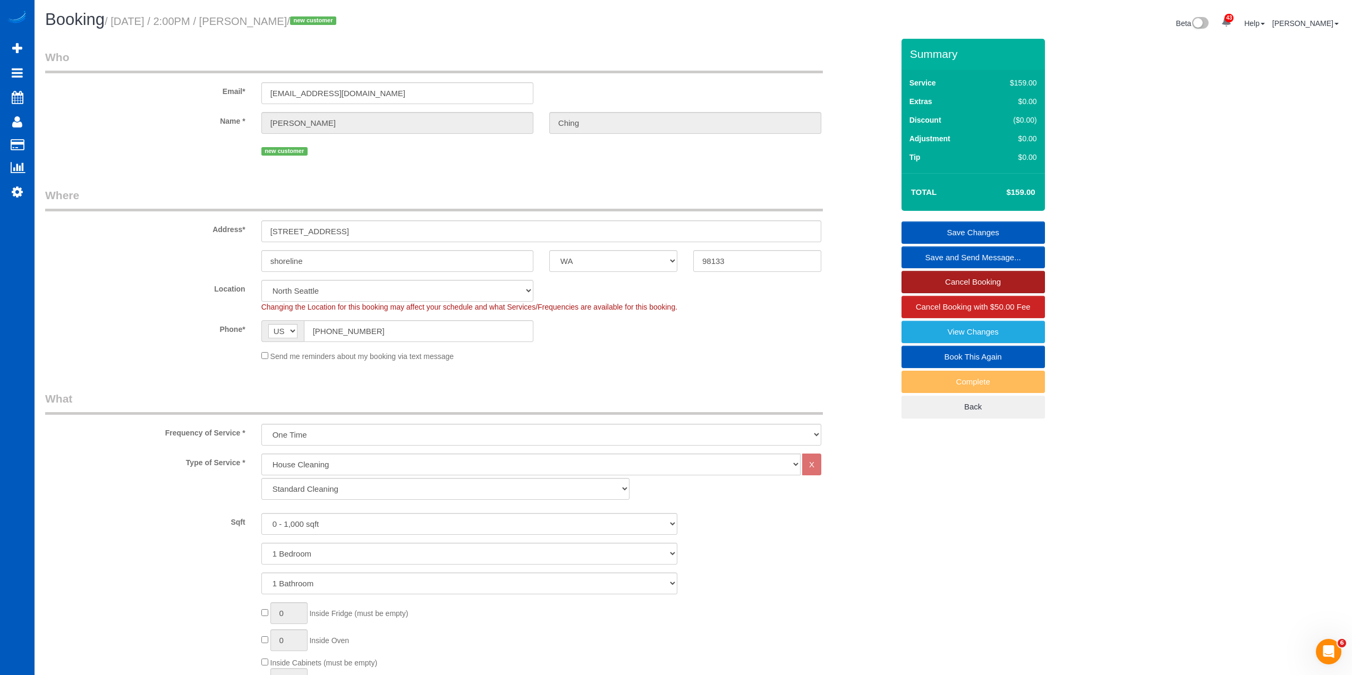
click at [960, 280] on link "Cancel Booking" at bounding box center [972, 282] width 143 height 22
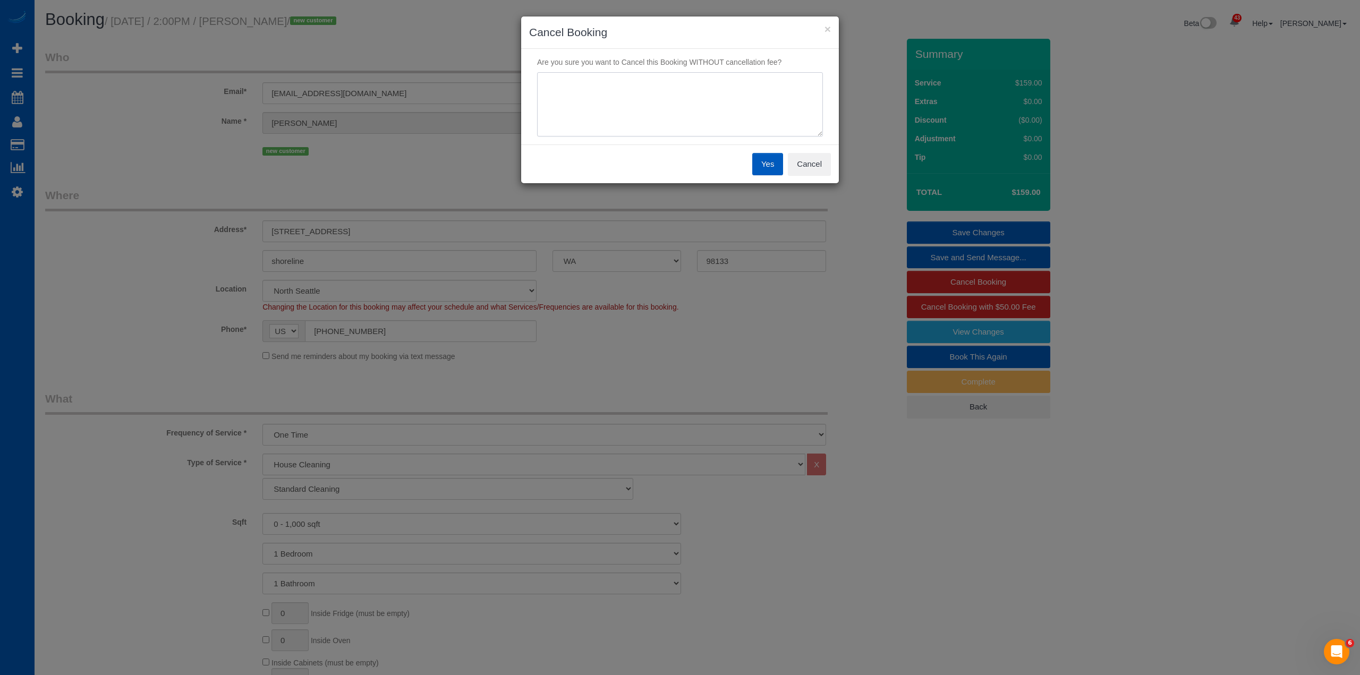
click at [742, 96] on textarea at bounding box center [680, 104] width 286 height 65
type textarea "test booking"
click at [768, 166] on button "Yes" at bounding box center [767, 164] width 31 height 22
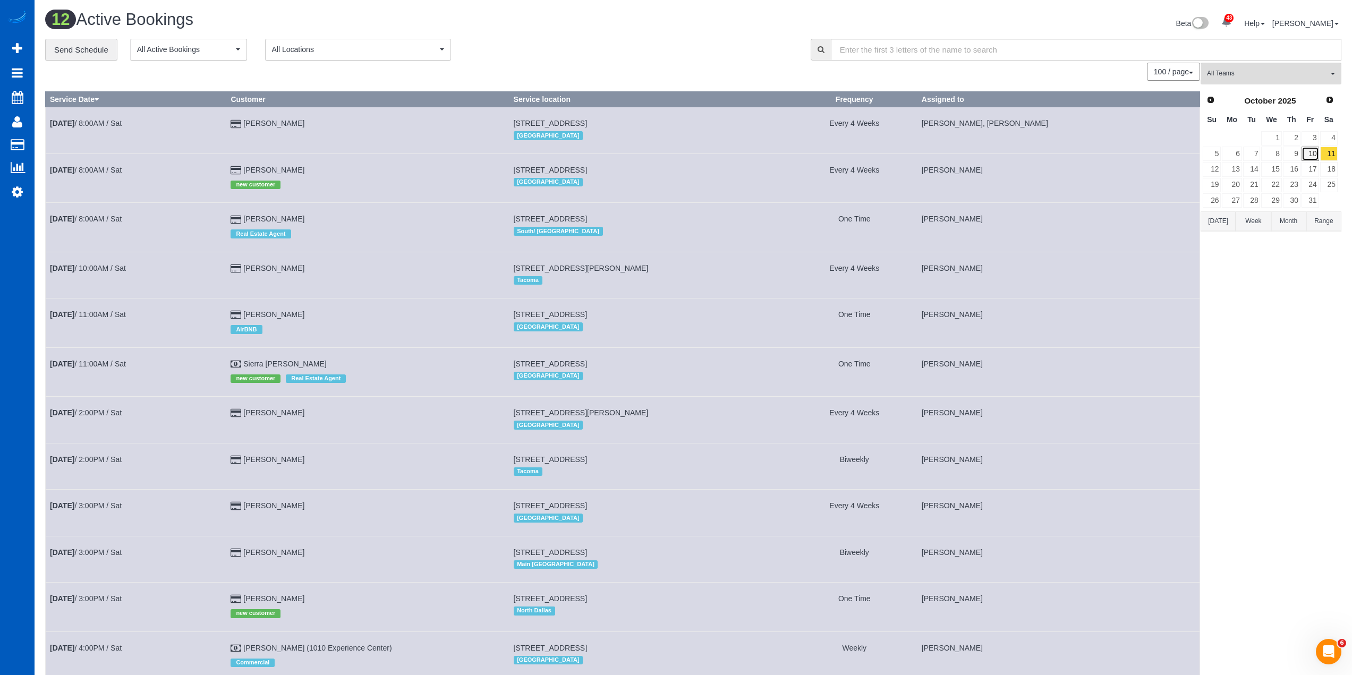
click at [1305, 153] on link "10" at bounding box center [1310, 154] width 18 height 14
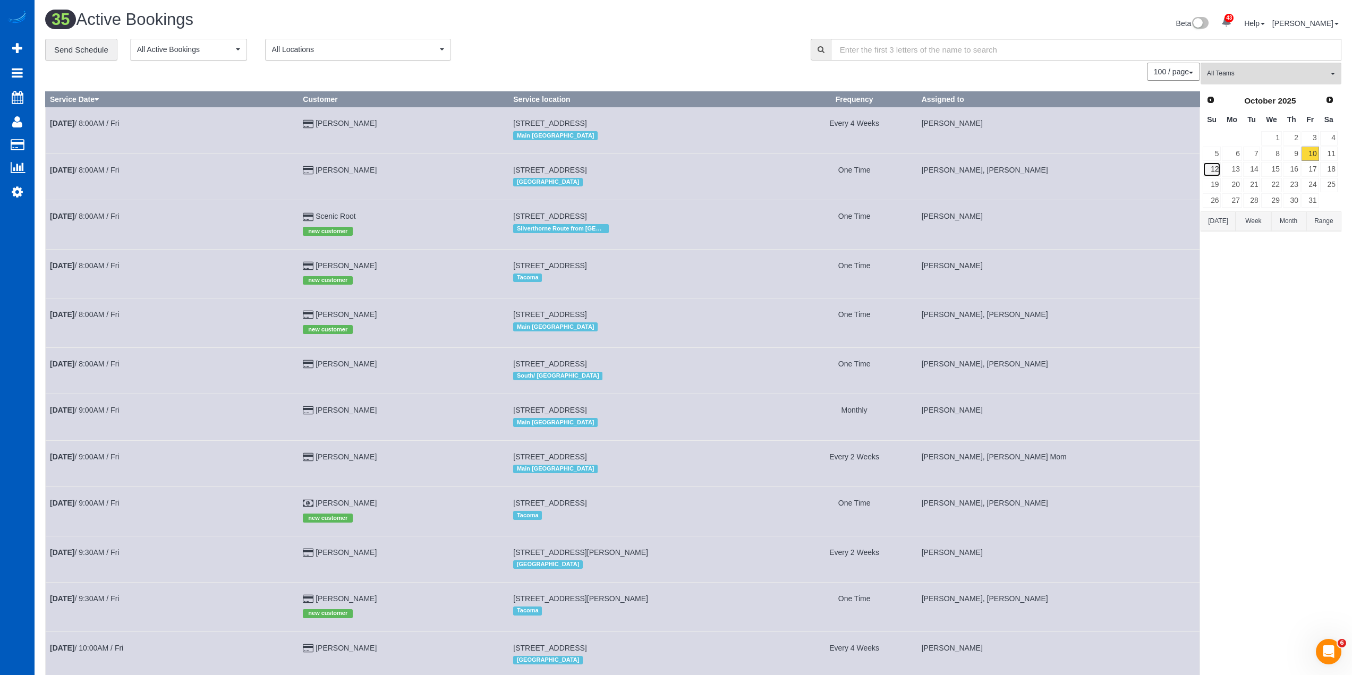
click at [1211, 169] on link "12" at bounding box center [1211, 169] width 18 height 14
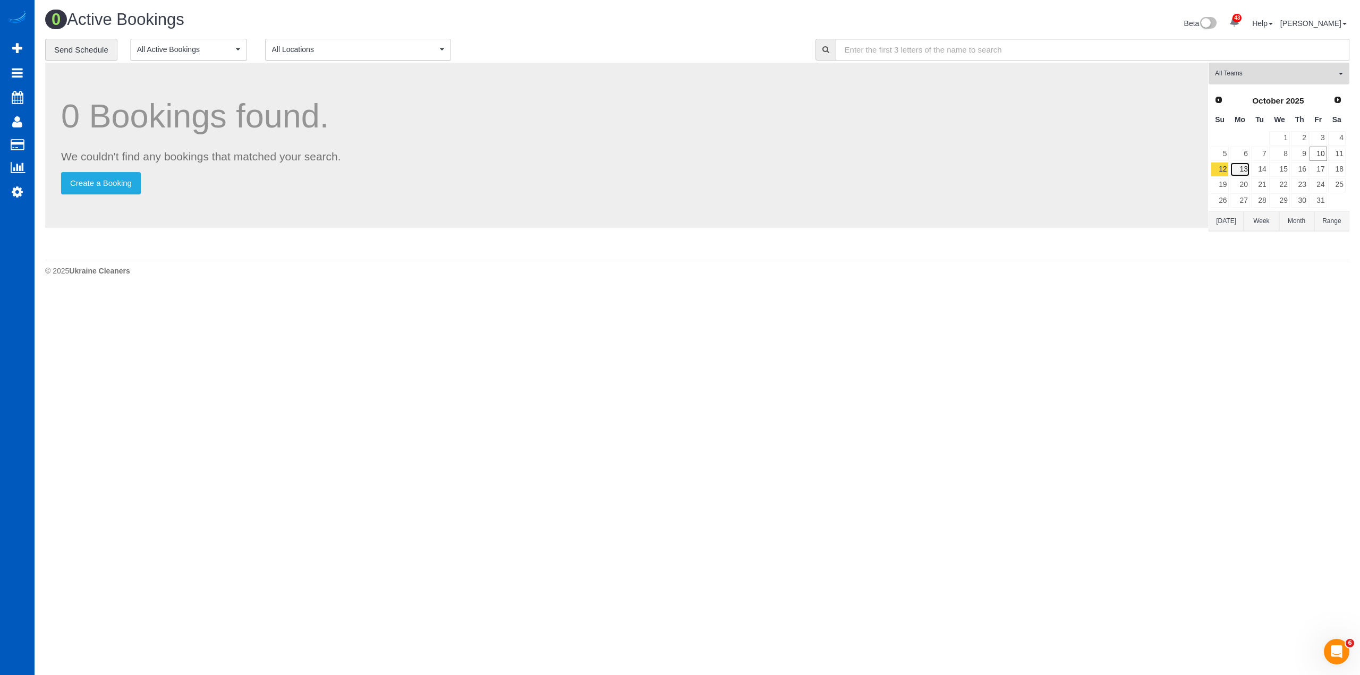
click at [1243, 170] on link "13" at bounding box center [1240, 169] width 20 height 14
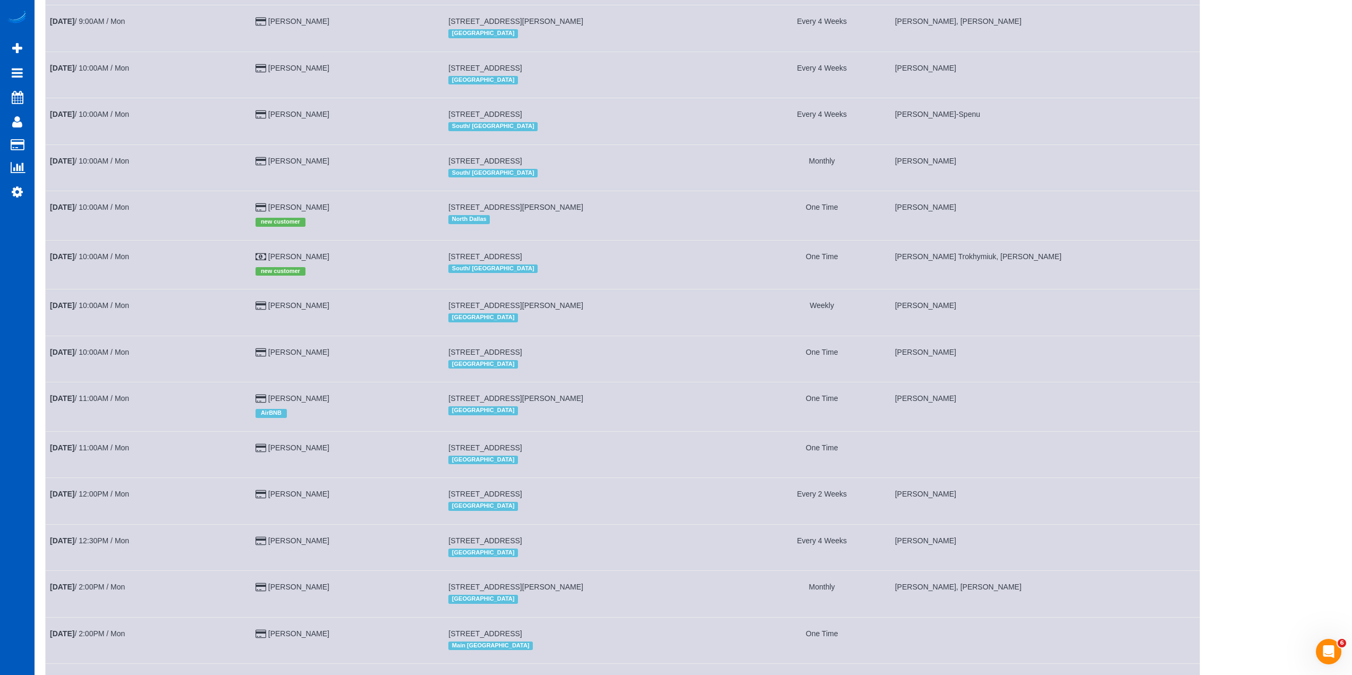
scroll to position [850, 0]
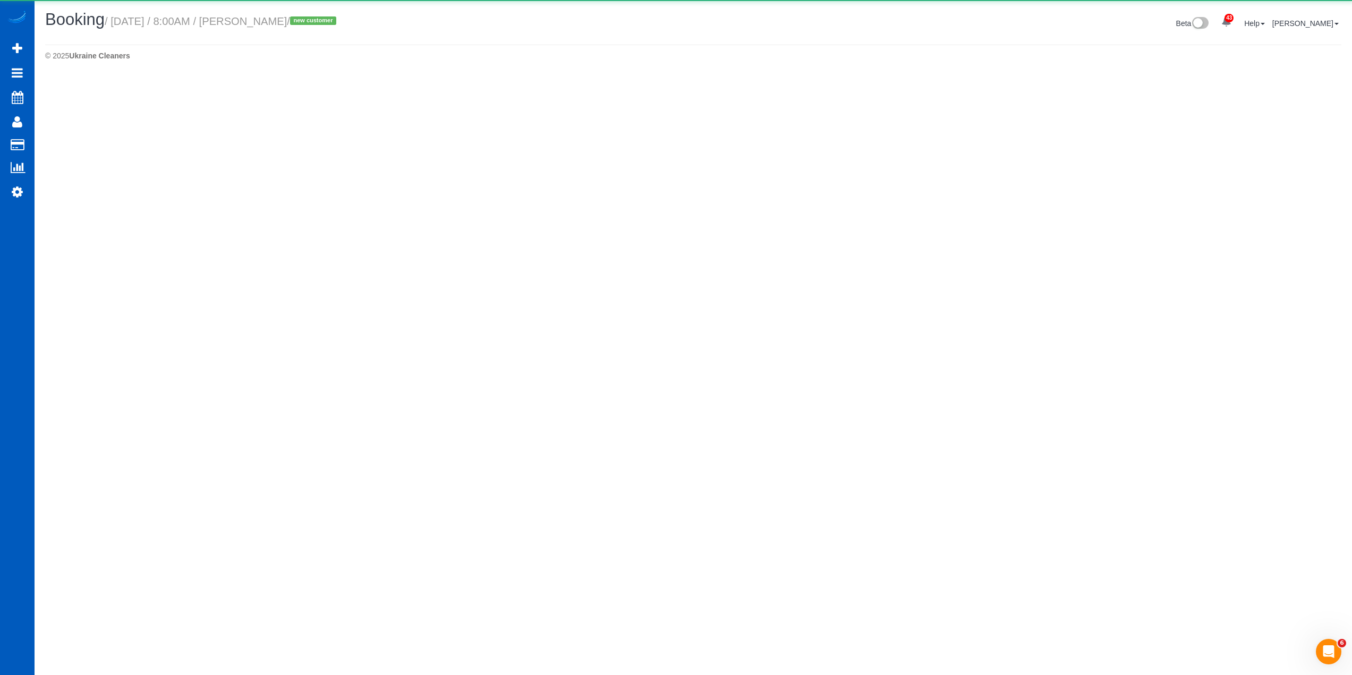
select select "WA"
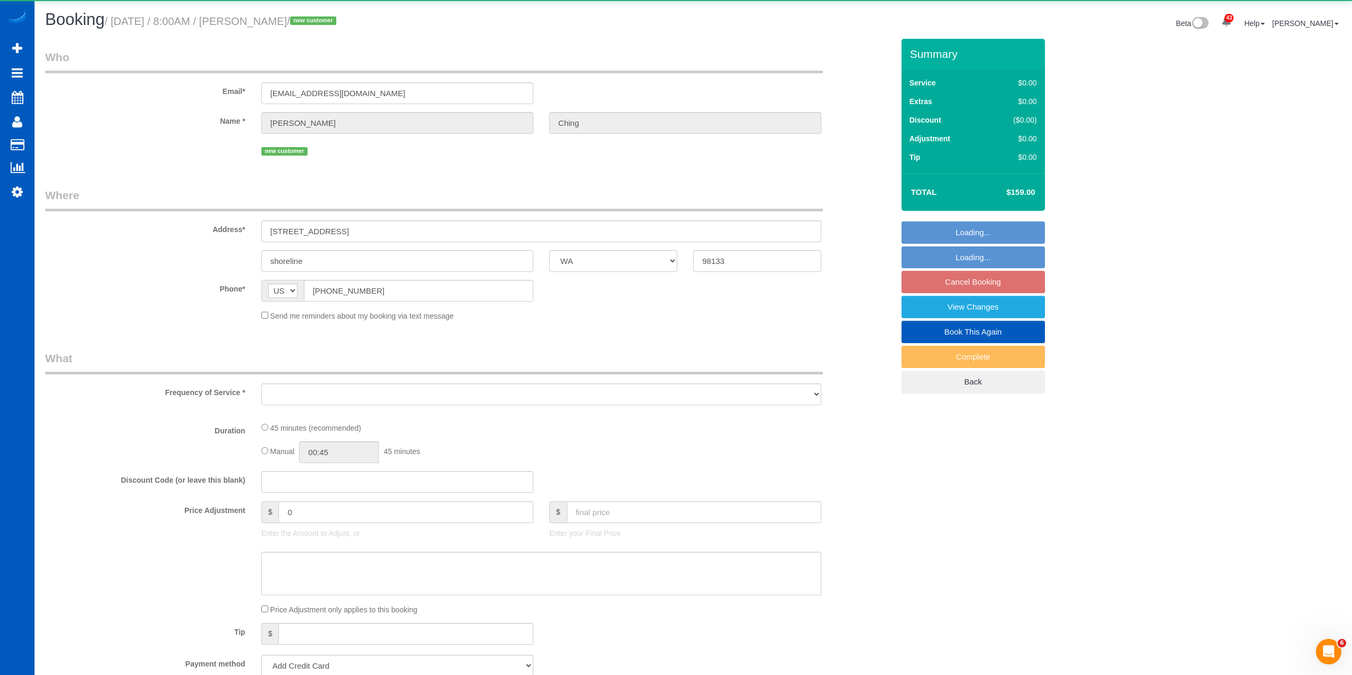
select select "string:fspay-50949e32-c32d-4efb-b291-7a0d6308616f"
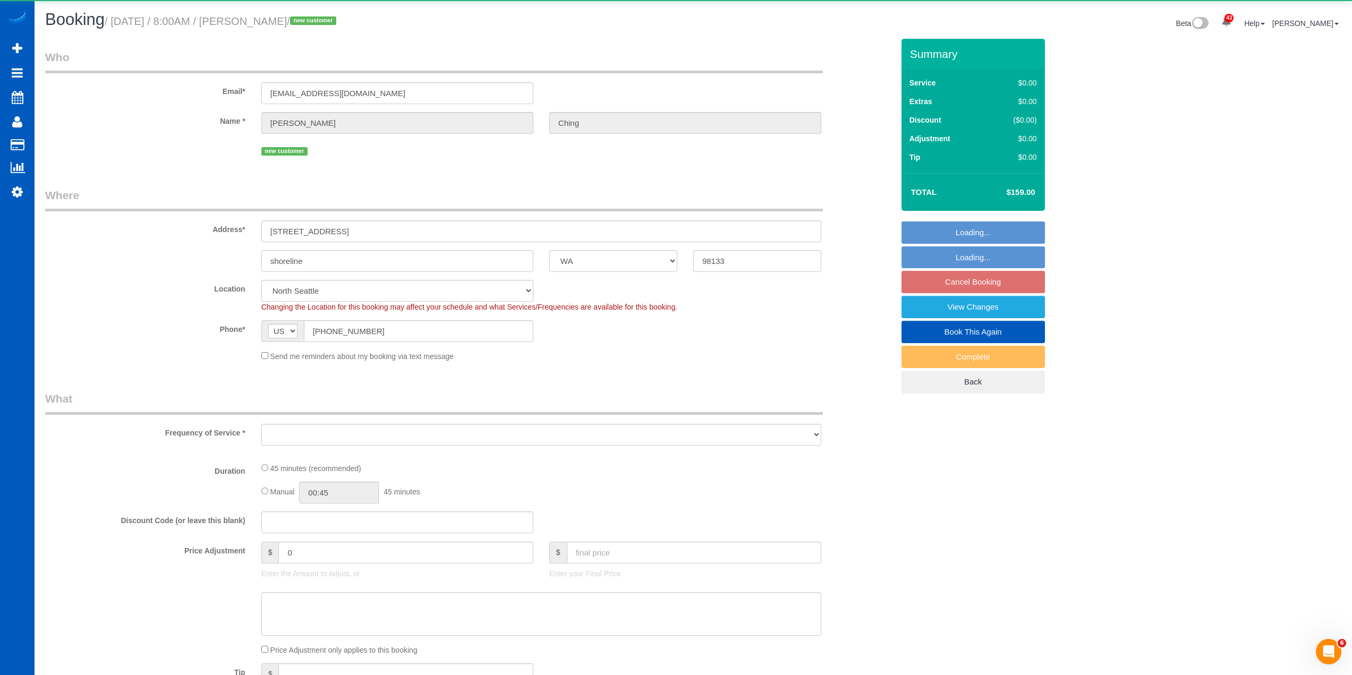
select select "object:5084"
select select "199"
select select "spot20"
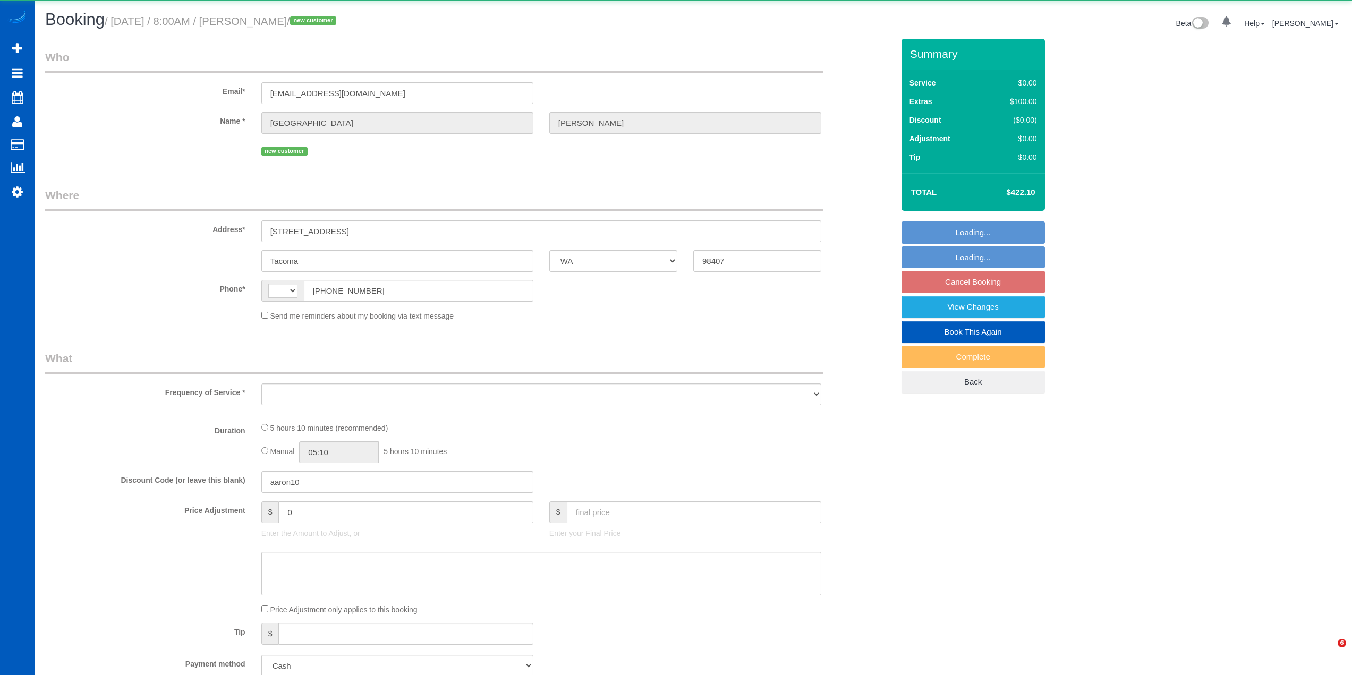
select select "WA"
select select "string:US"
select select "object:1045"
select select "199"
select select "2001"
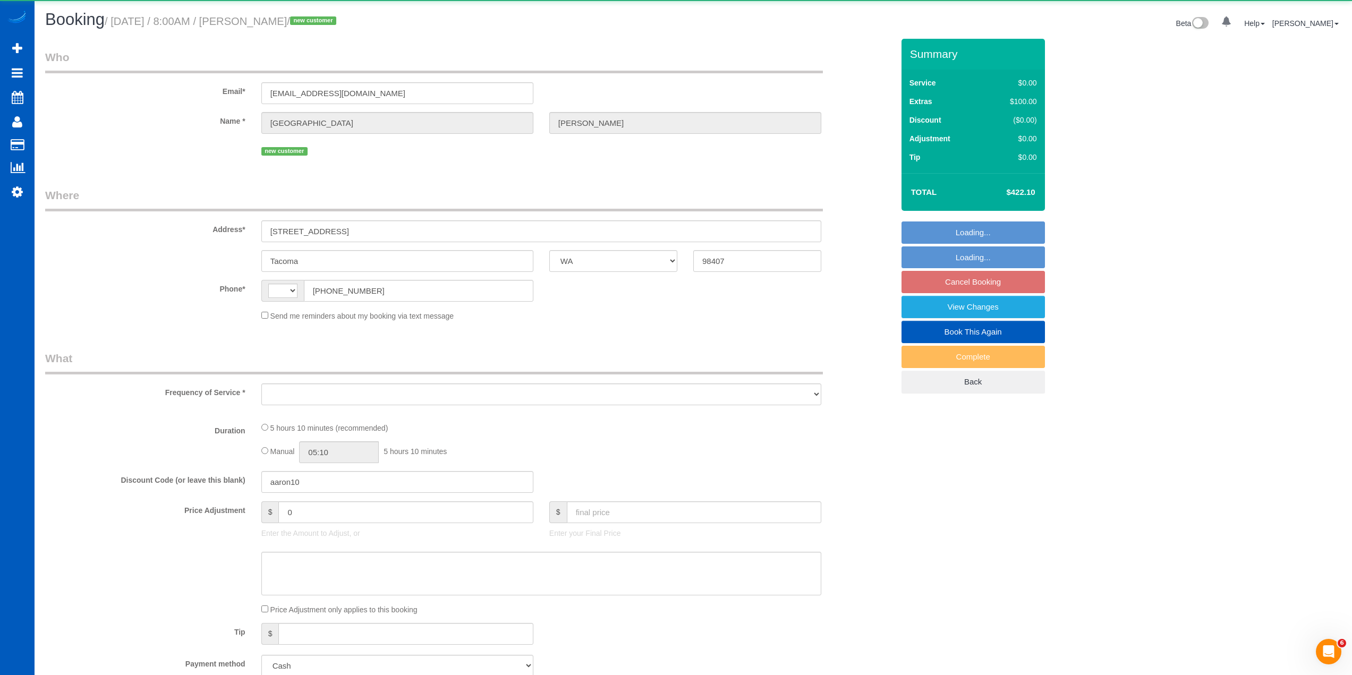
select select "3"
select select "2"
select select "spot1"
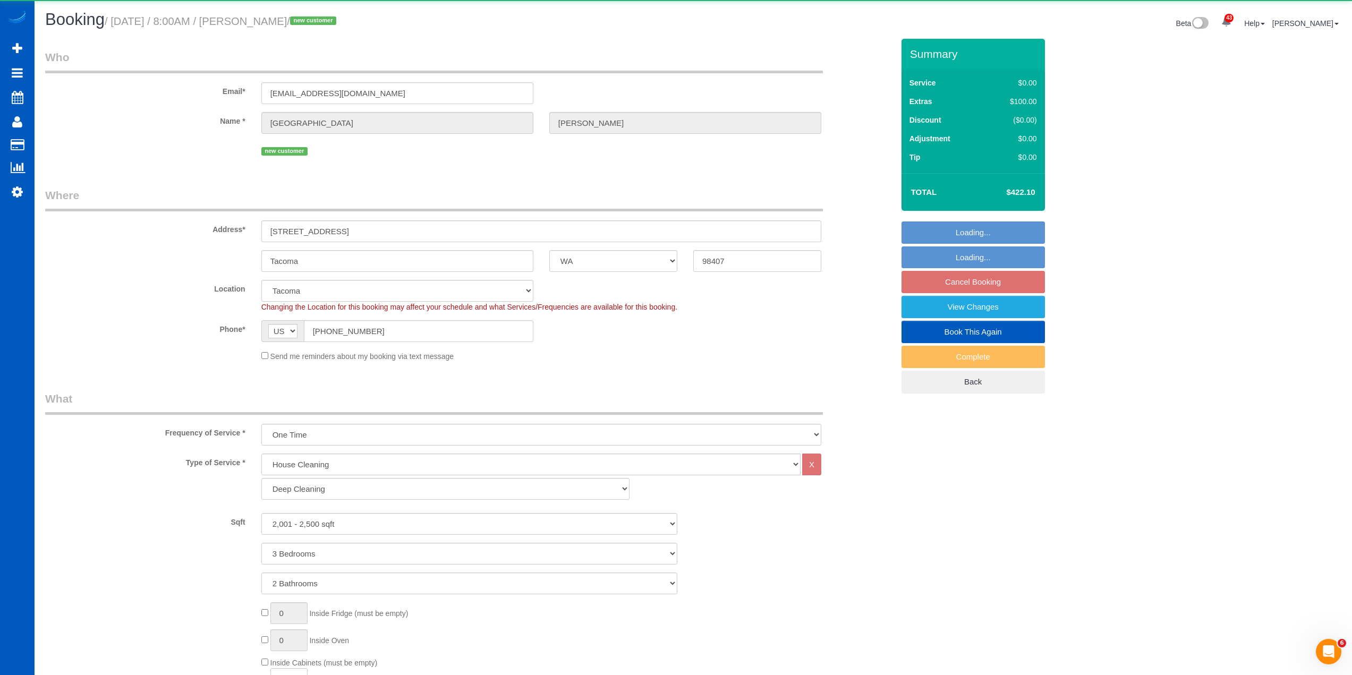
select select "object:1113"
select select "2001"
select select "3"
select select "2"
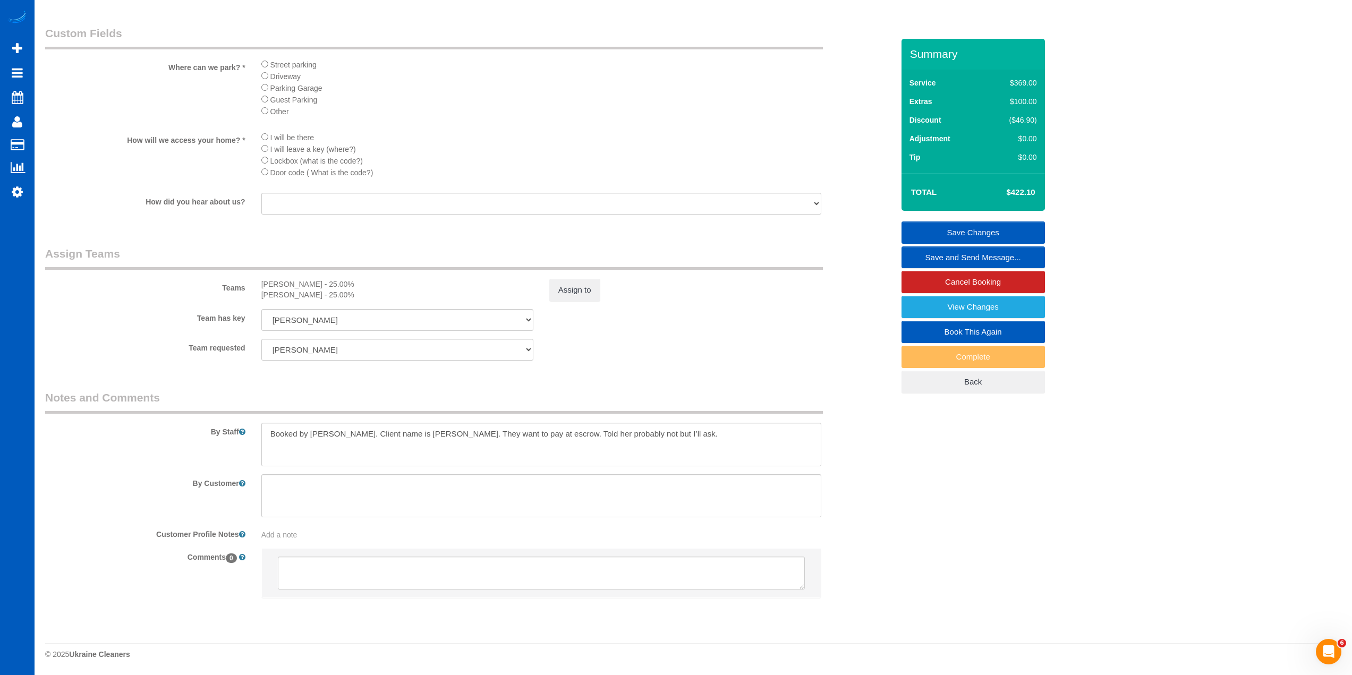
scroll to position [794, 0]
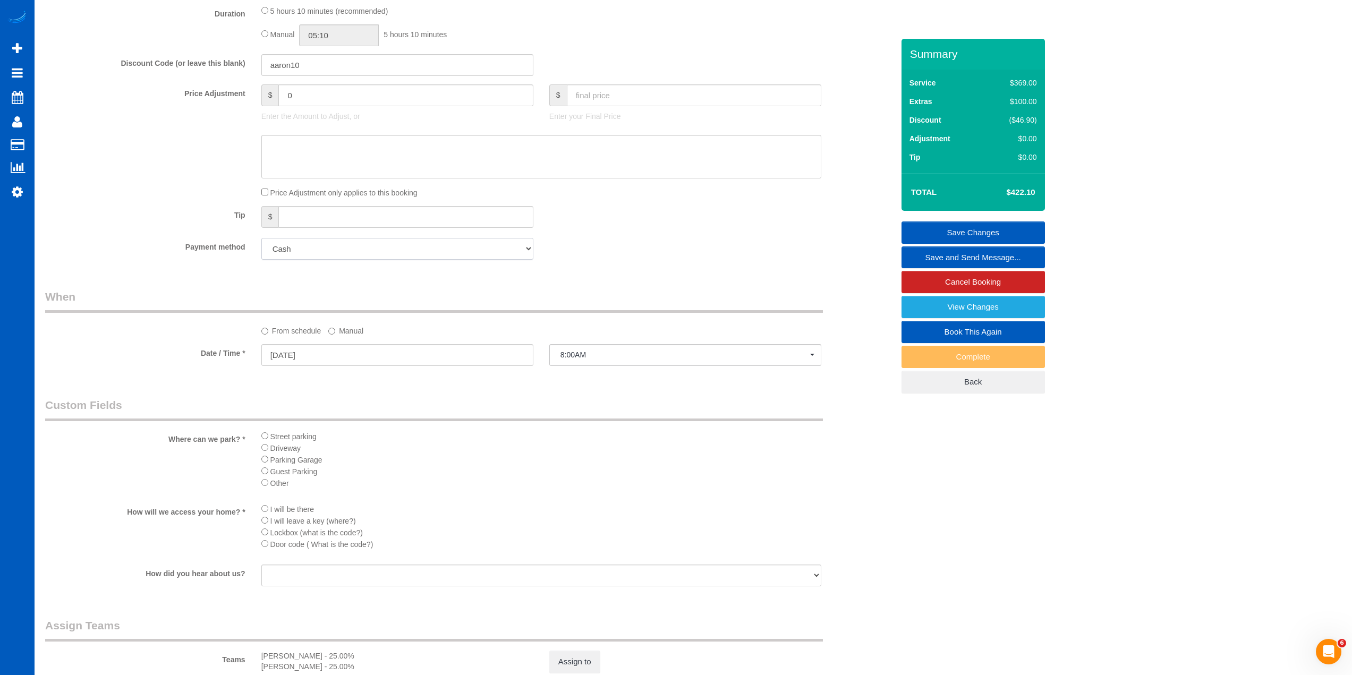
click at [410, 248] on select "Add Credit Card Cash Check Paypal" at bounding box center [397, 249] width 272 height 22
click at [662, 270] on div "Who Email* narvaw@johnlscott.com Name * Narva Walton new customer Where Address…" at bounding box center [469, 127] width 864 height 1765
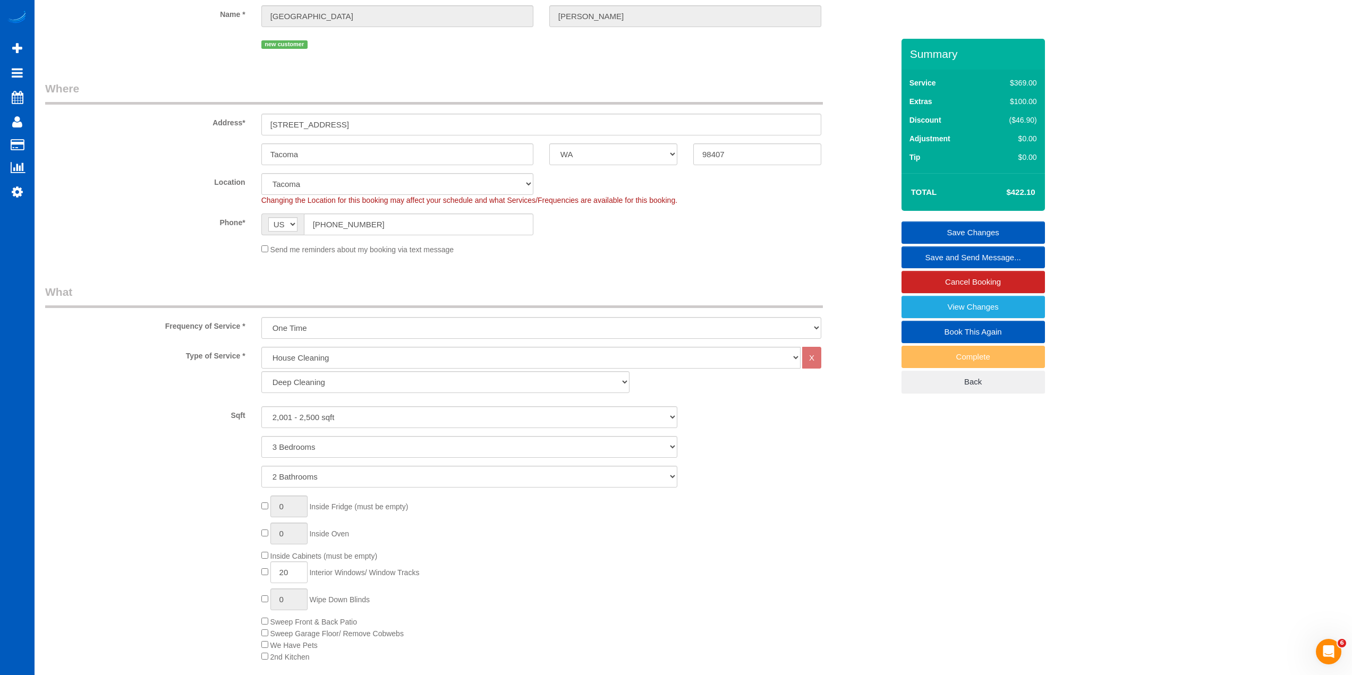
scroll to position [104, 0]
click at [335, 123] on input "6009 Viewmont St" at bounding box center [541, 128] width 560 height 22
